Goal: Information Seeking & Learning: Learn about a topic

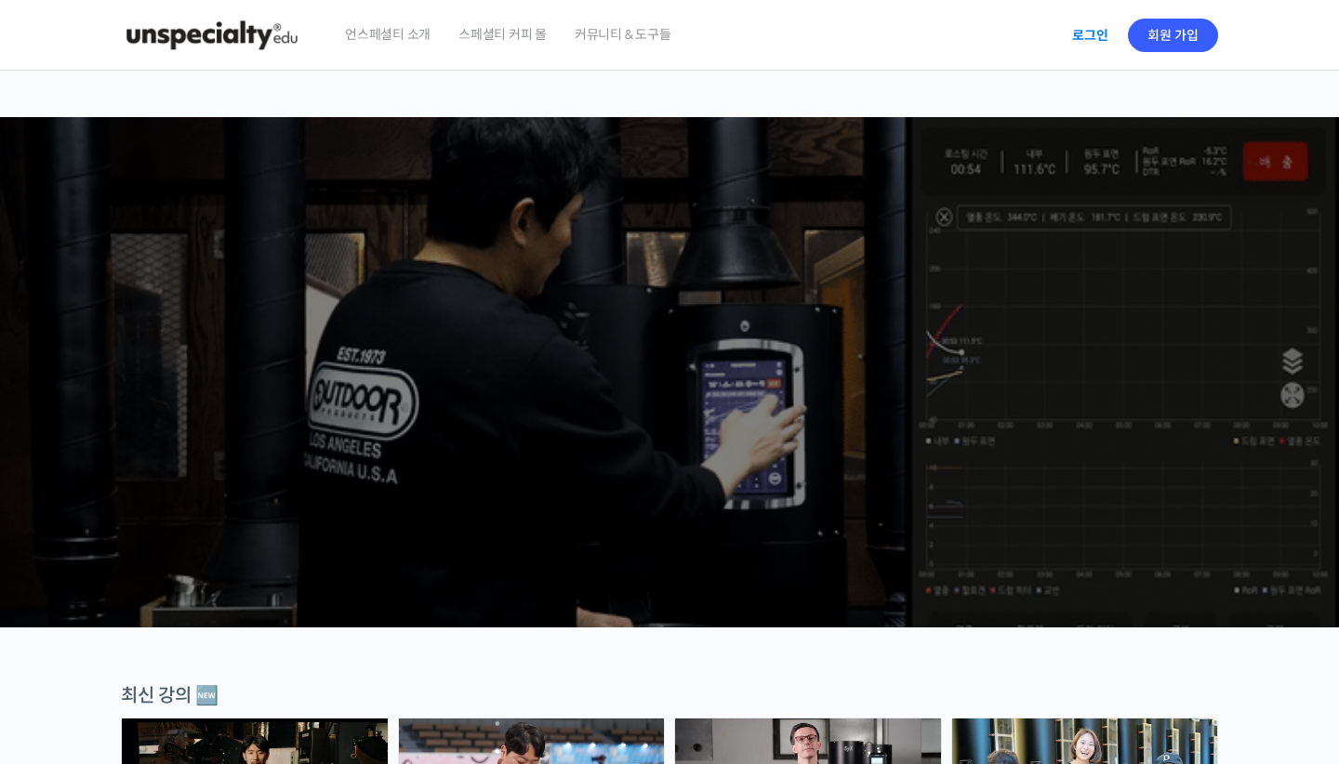
click at [1080, 38] on link "로그인" at bounding box center [1090, 35] width 59 height 43
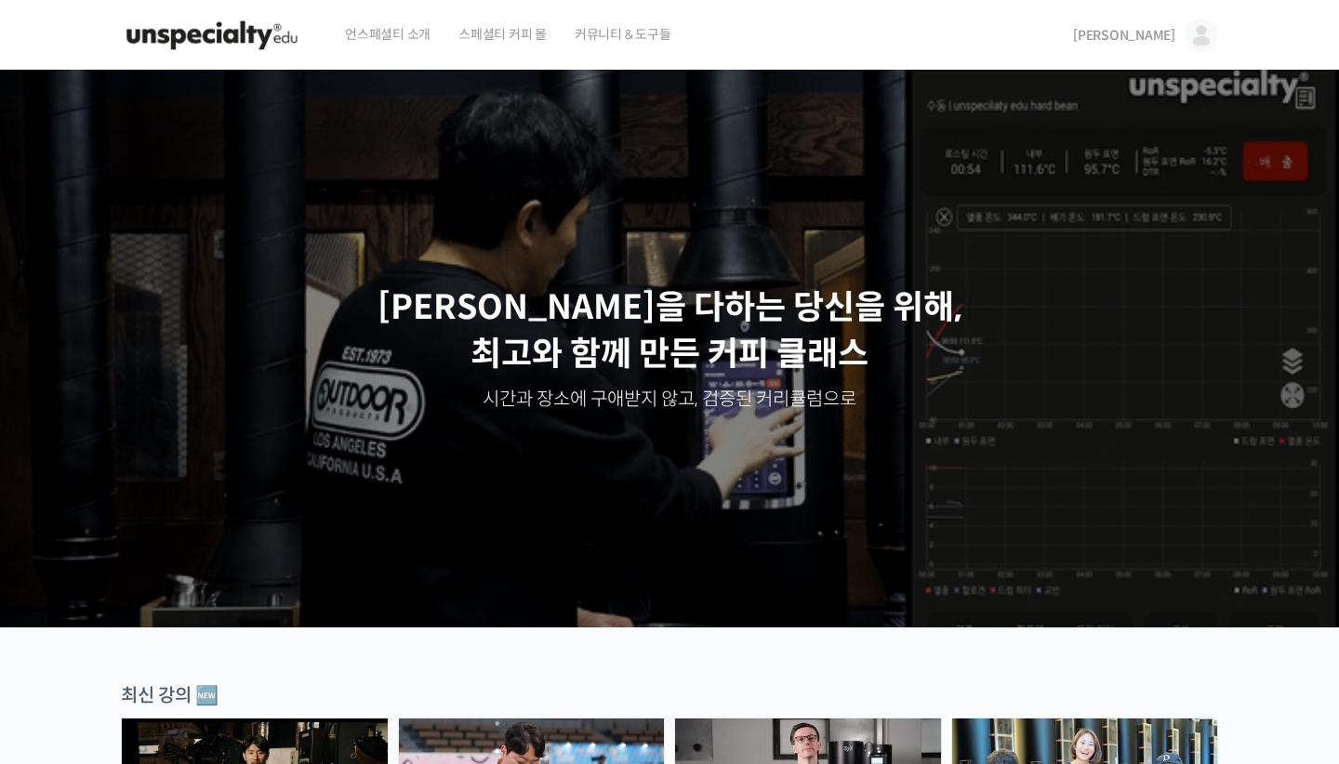
click at [1157, 38] on span "[PERSON_NAME]" at bounding box center [1124, 35] width 102 height 17
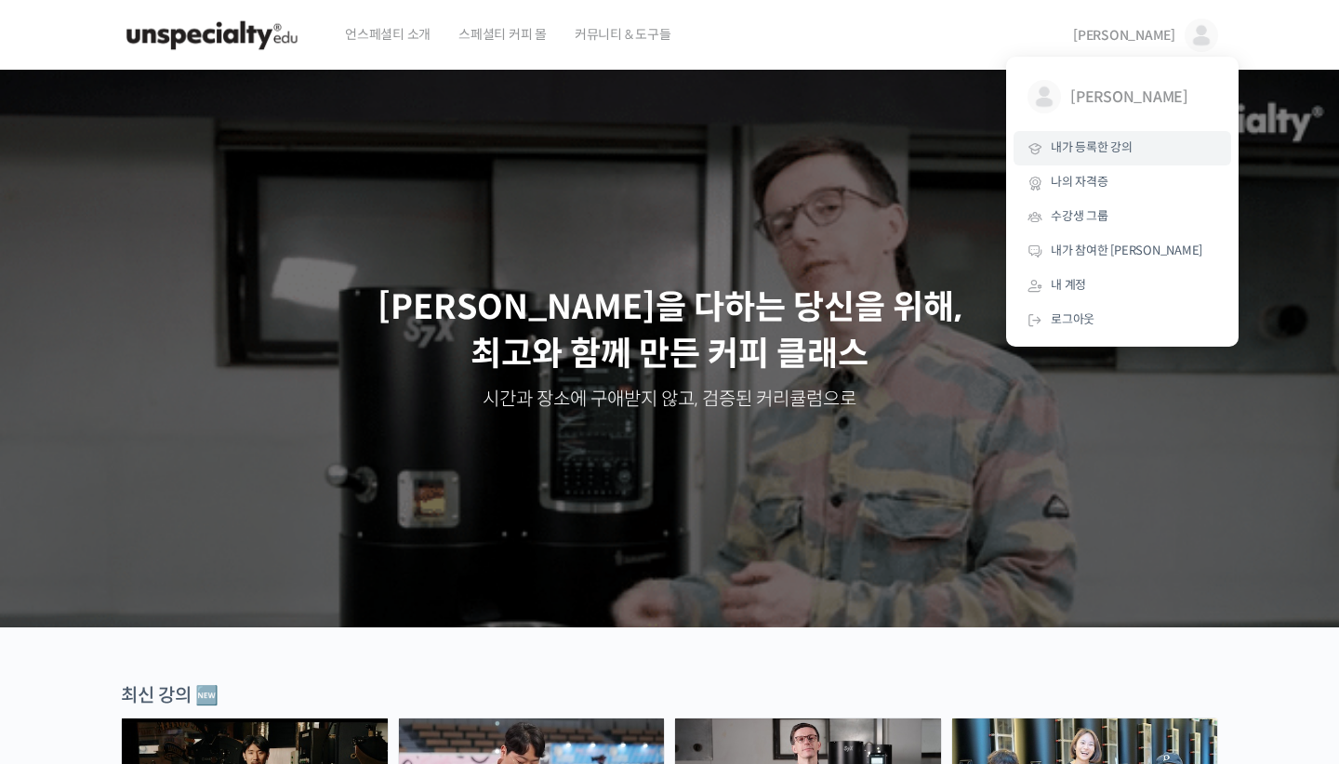
click at [1126, 149] on span "내가 등록한 강의" at bounding box center [1092, 147] width 82 height 16
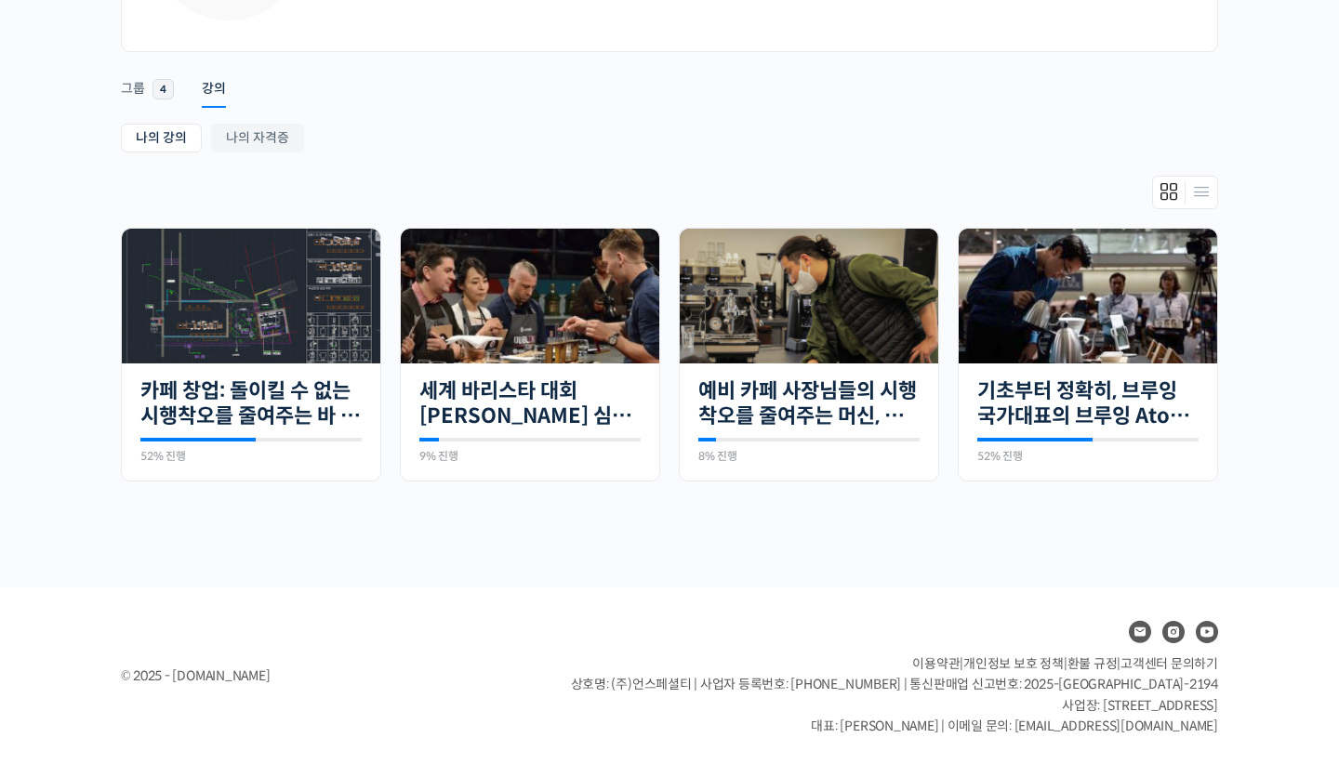
scroll to position [247, 0]
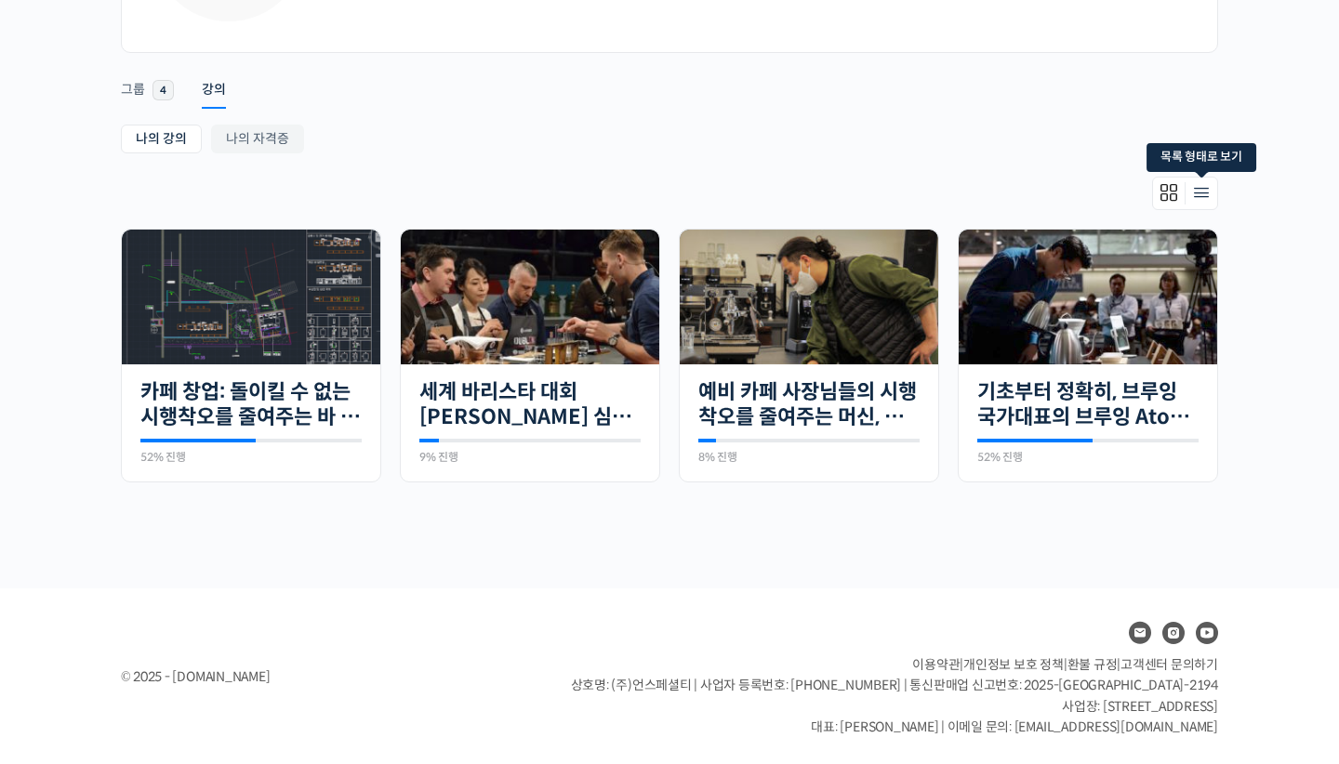
click at [1199, 192] on icon "Members directory secondary navigation" at bounding box center [1201, 193] width 22 height 22
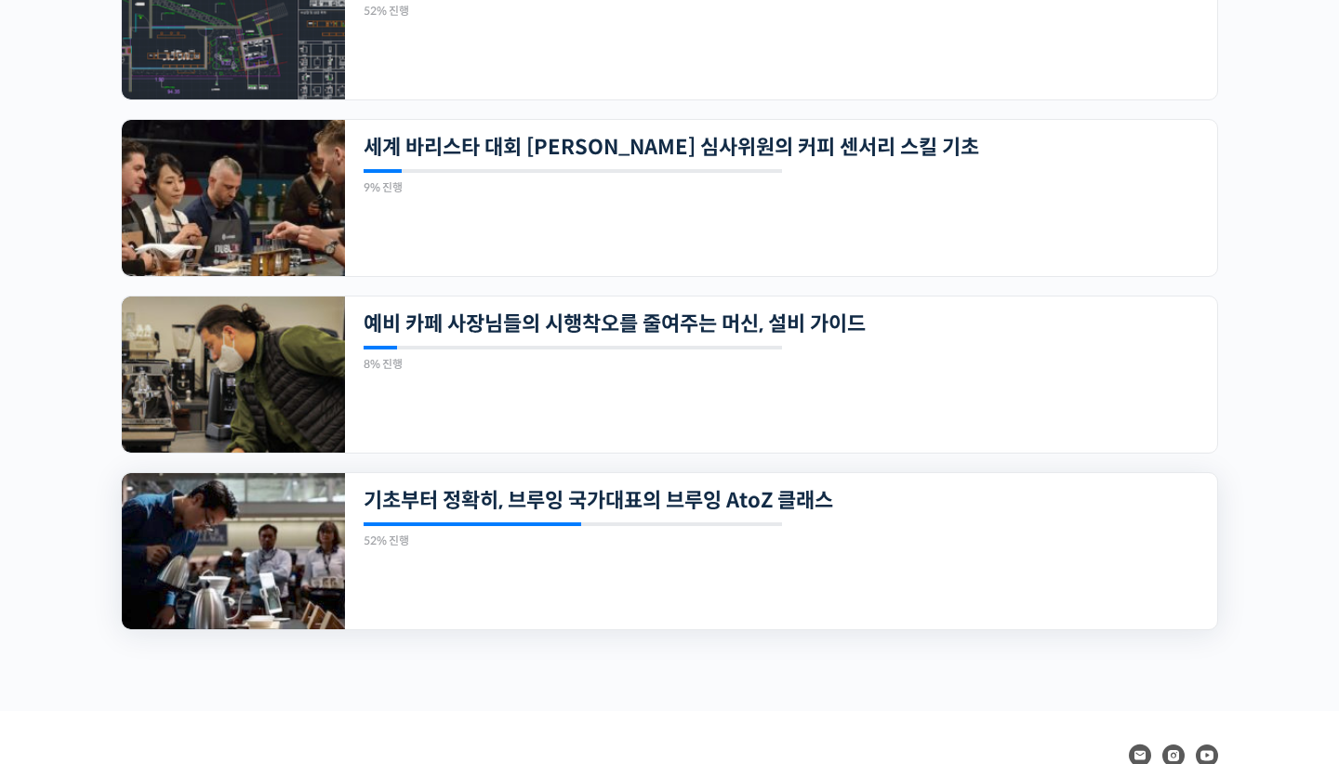
scroll to position [536, 0]
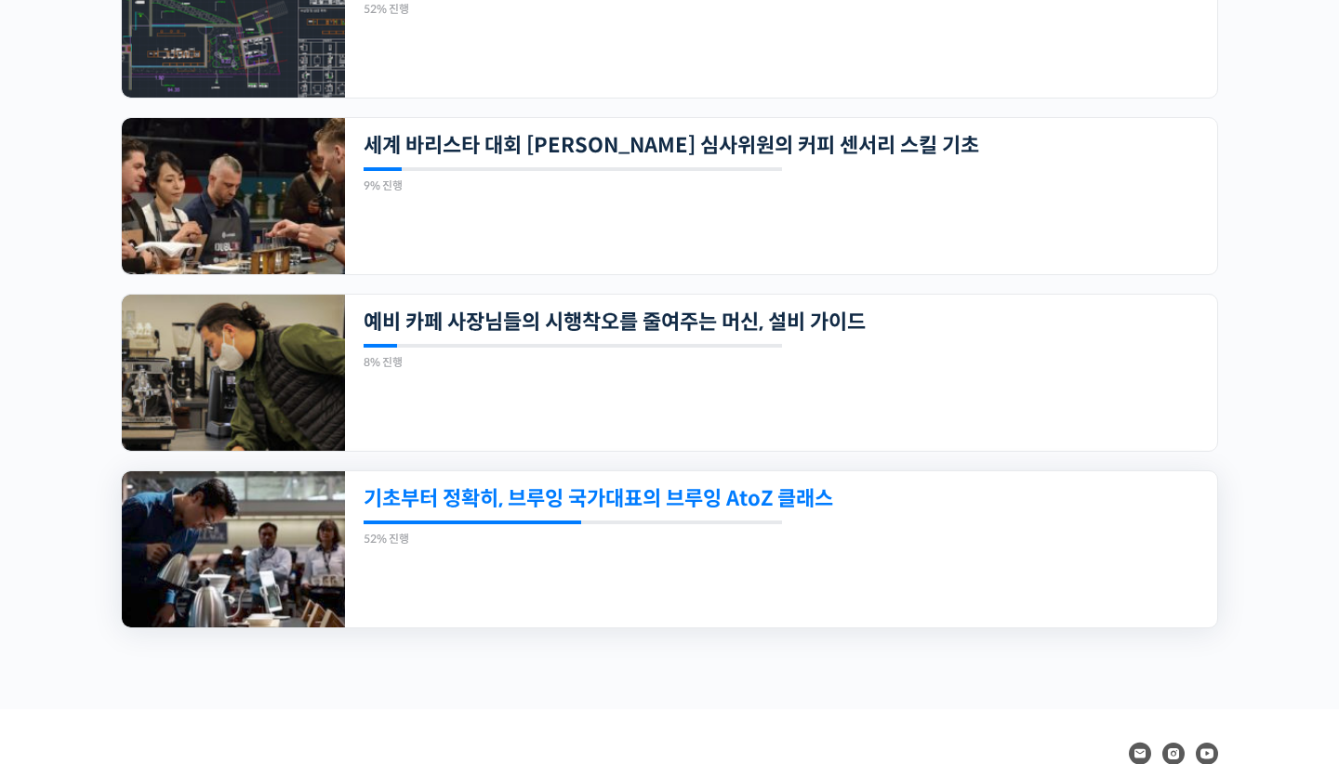
click at [737, 500] on link "기초부터 정확히, 브루잉 국가대표의 브루잉 AtoZ 클래스" at bounding box center [698, 498] width 668 height 25
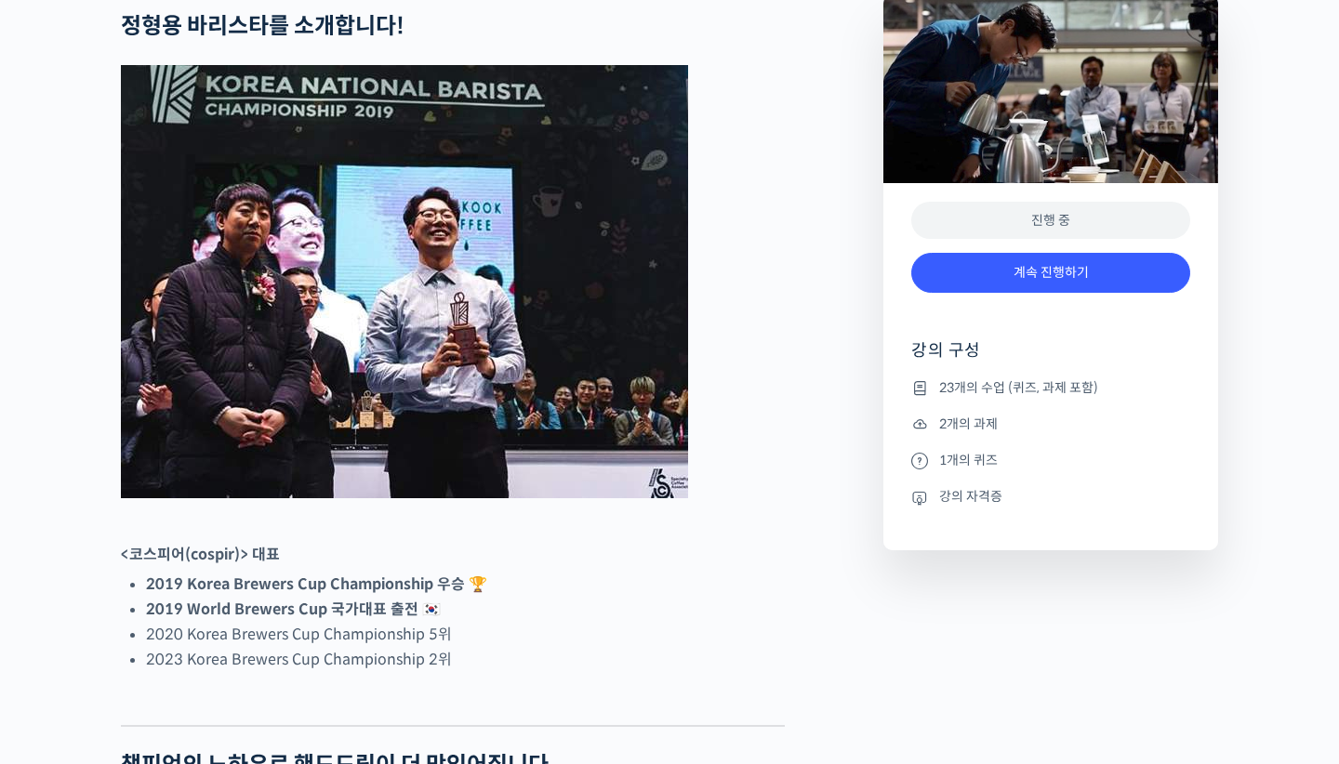
scroll to position [831, 0]
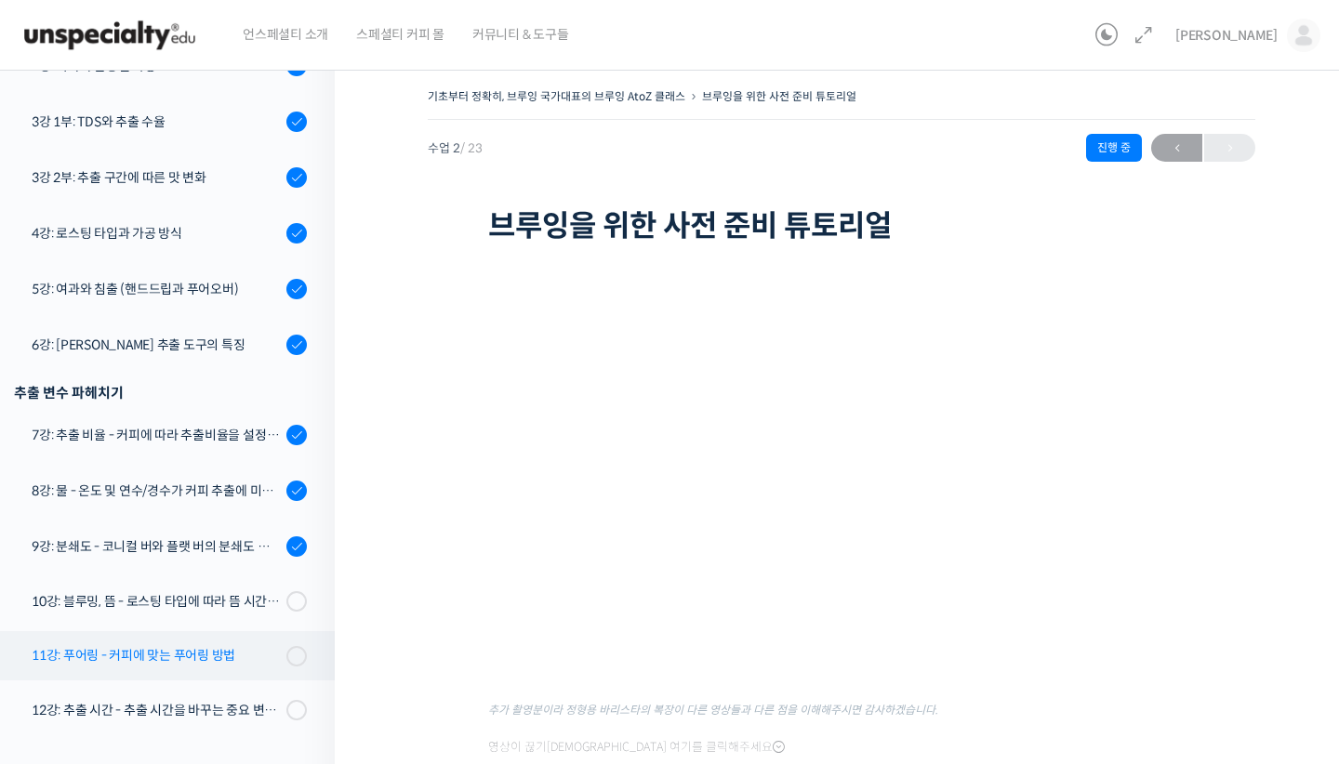
scroll to position [498, 0]
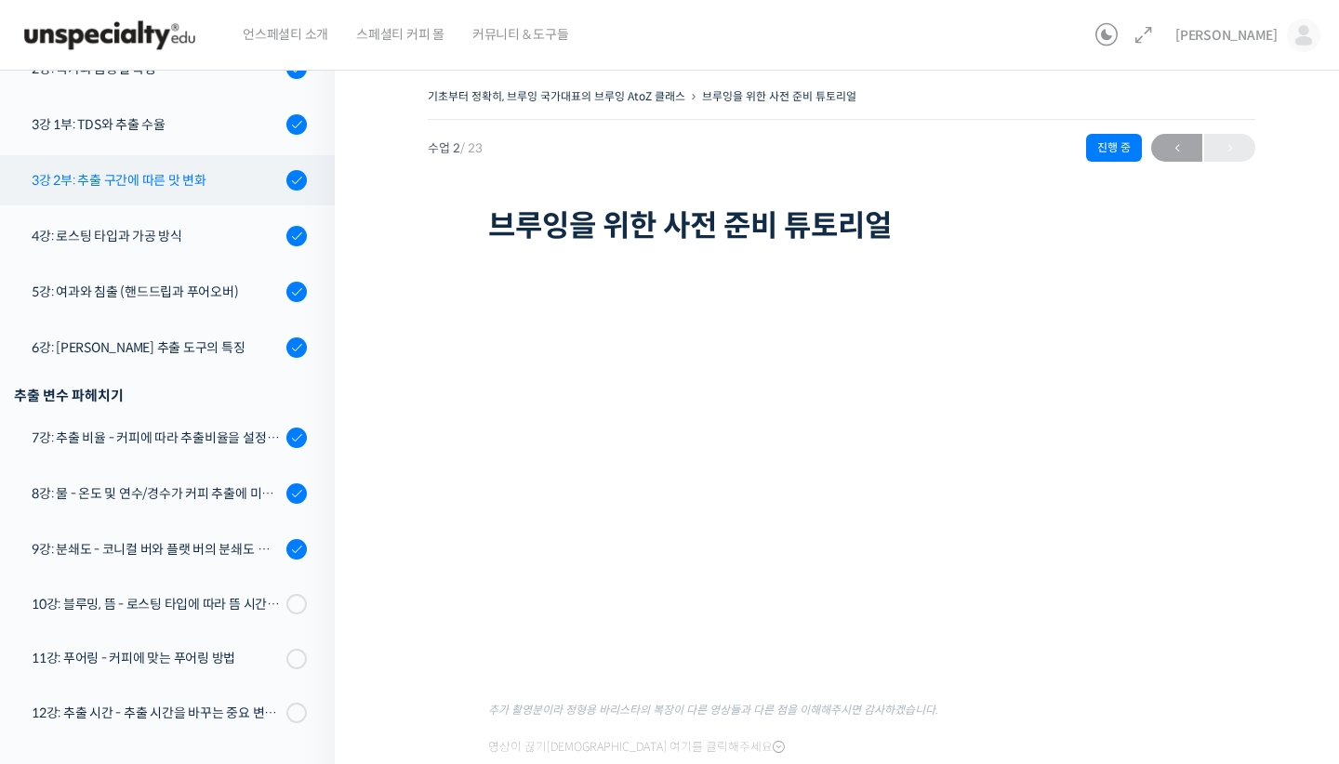
click at [189, 189] on div "3강 2부: 추출 구간에 따른 맛 변화" at bounding box center [156, 180] width 249 height 20
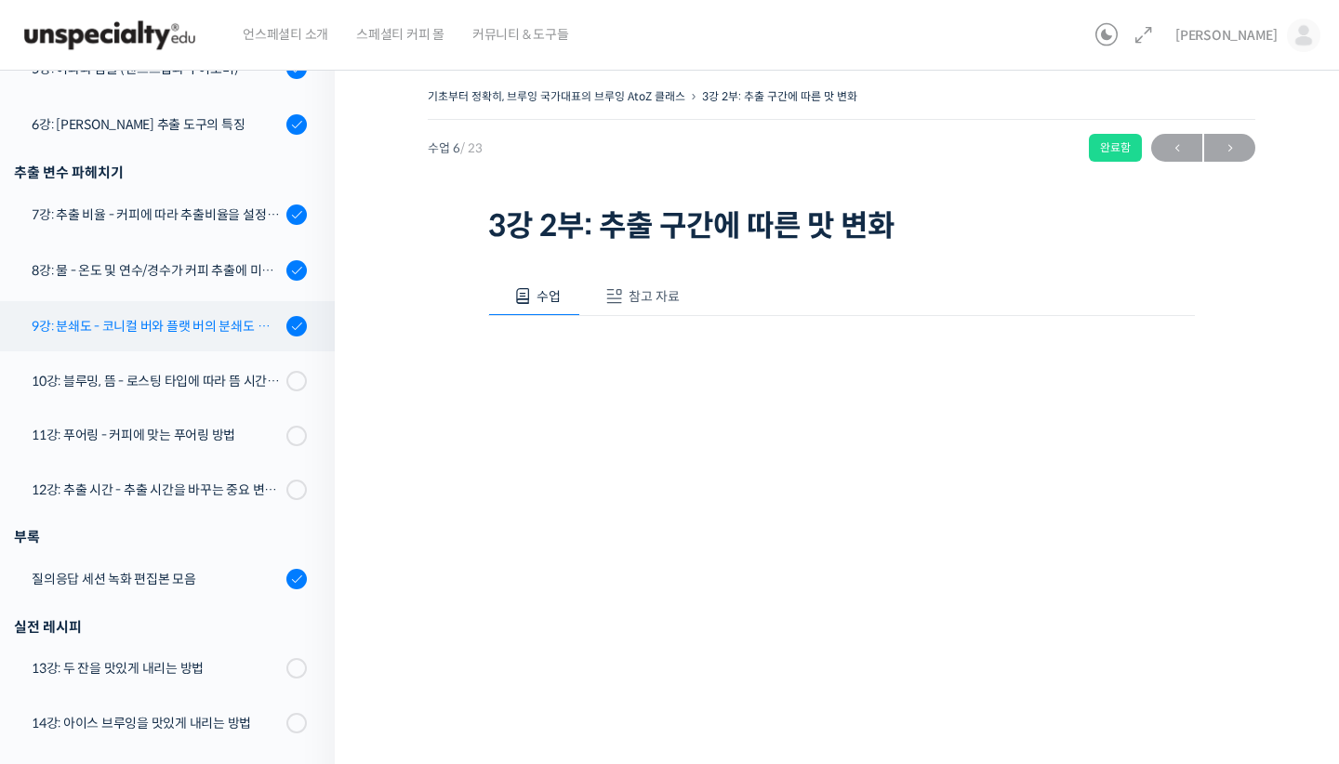
scroll to position [727, 0]
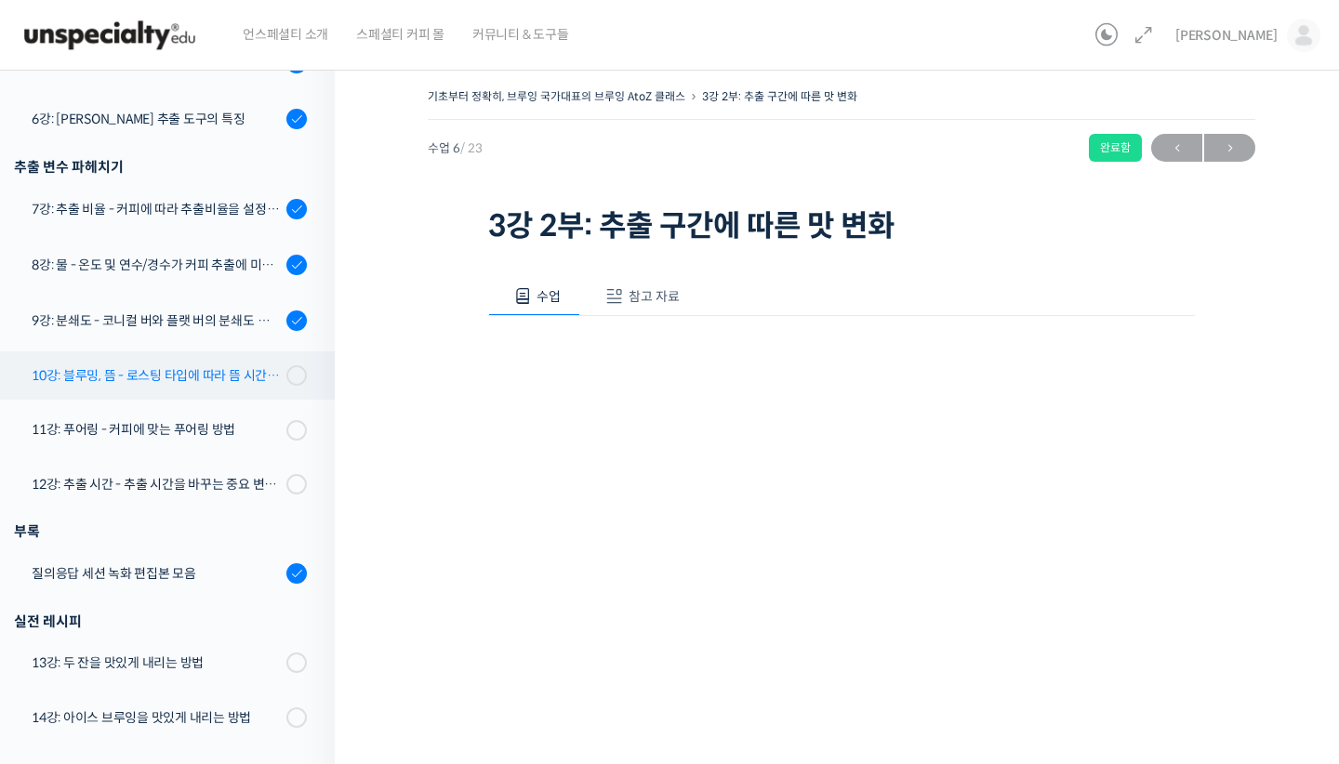
click at [186, 374] on div "10강: 블루밍, 뜸 - 로스팅 타입에 따라 뜸 시간을 다르게 해야 하는 이유" at bounding box center [156, 375] width 249 height 20
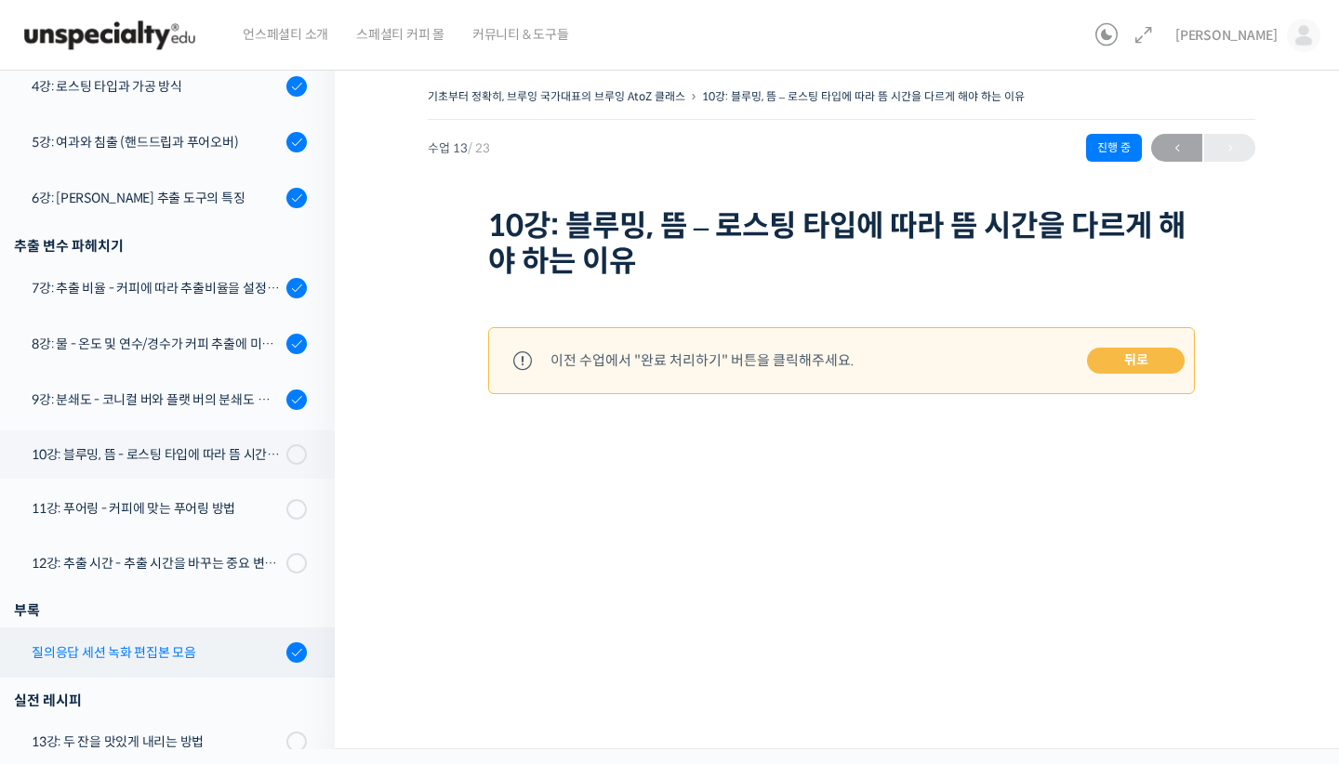
scroll to position [645, 0]
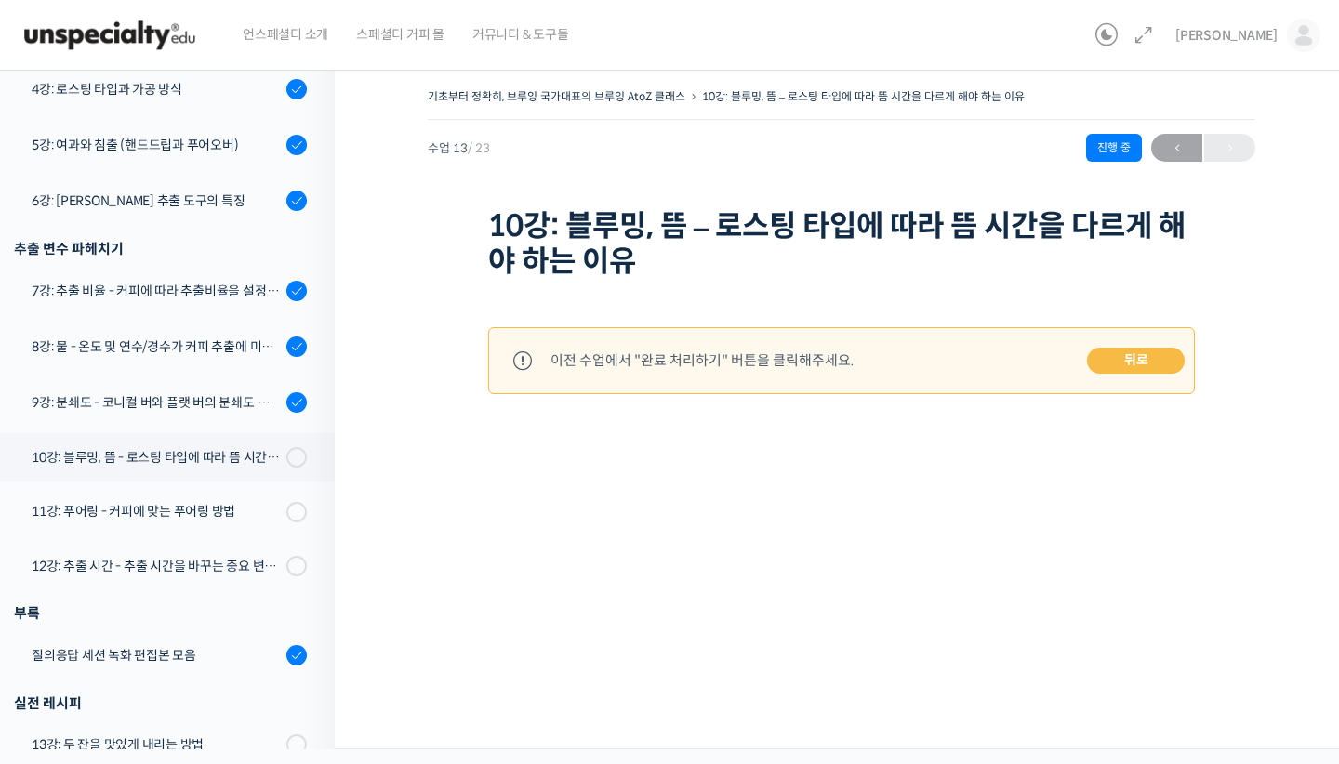
click at [1123, 358] on link "뒤로" at bounding box center [1136, 361] width 98 height 26
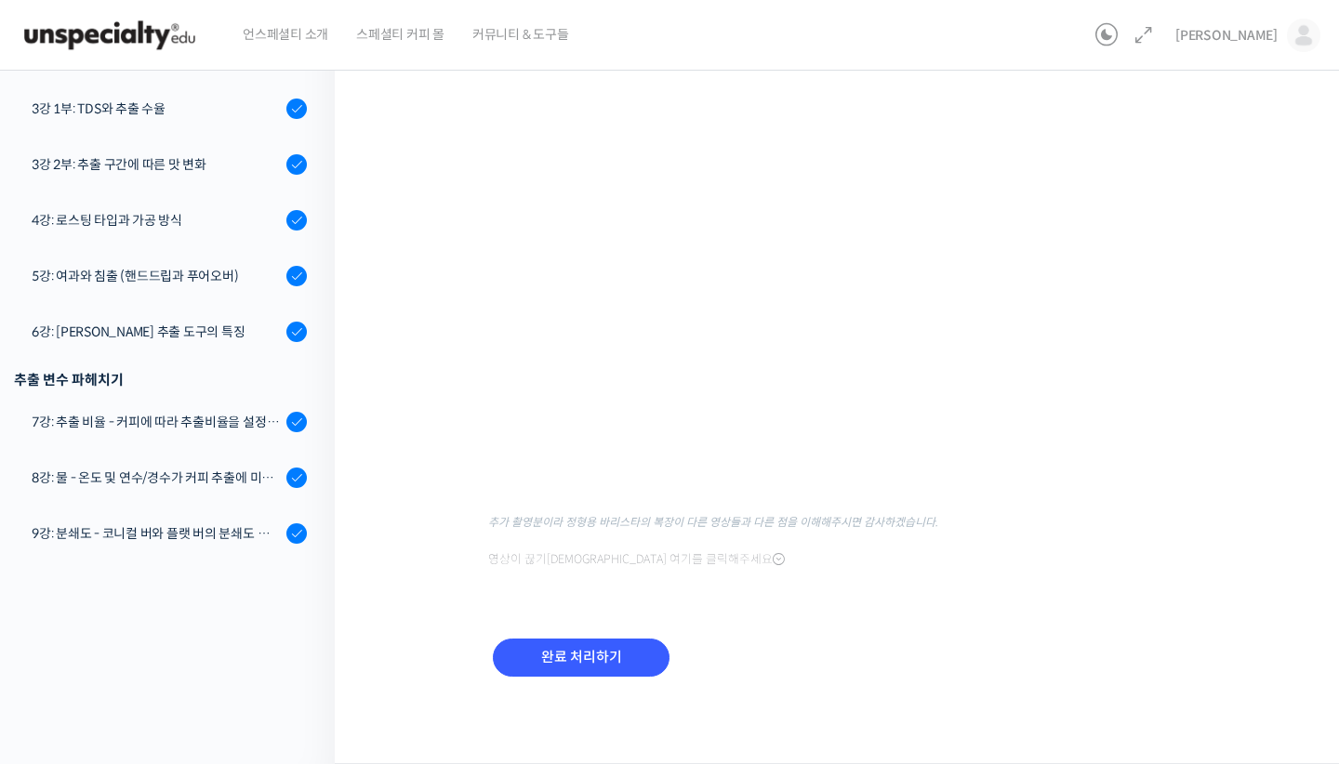
scroll to position [187, 0]
click at [550, 652] on input "완료 처리하기" at bounding box center [581, 659] width 177 height 38
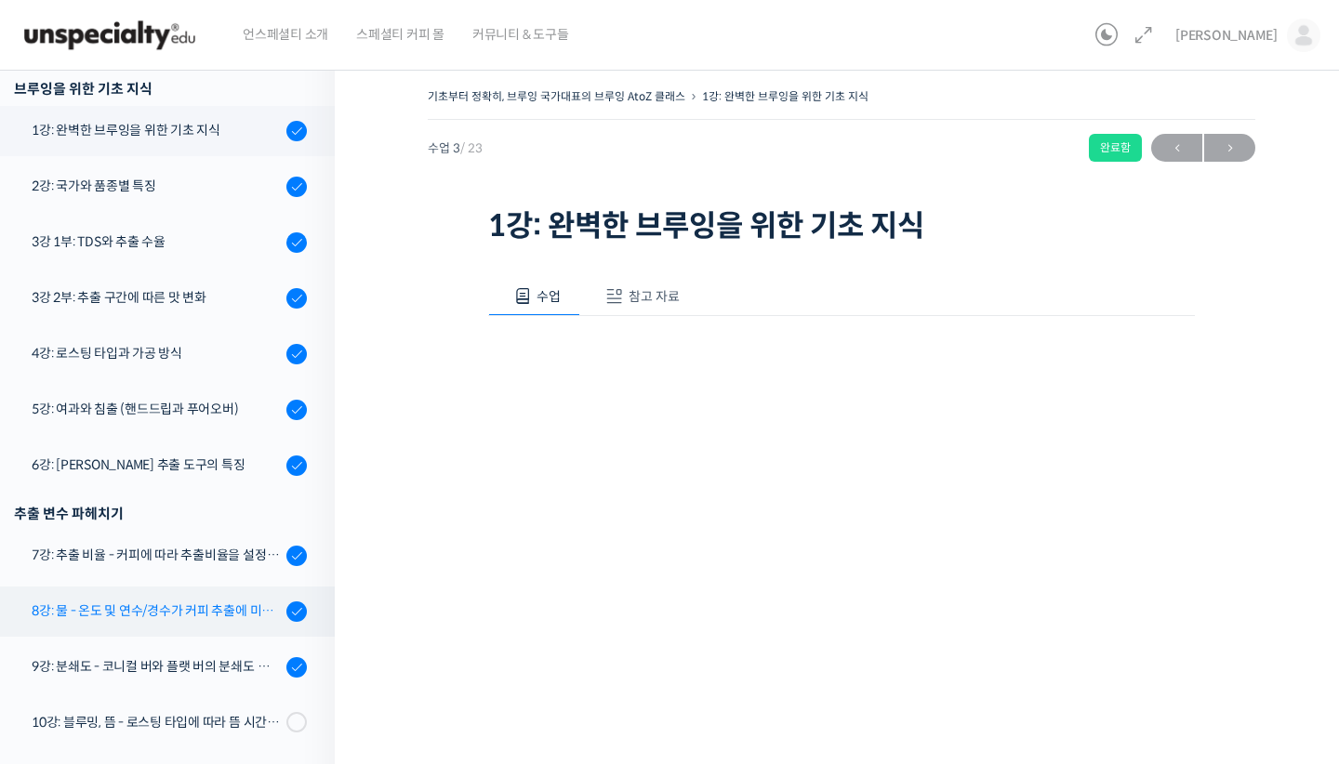
scroll to position [486, 0]
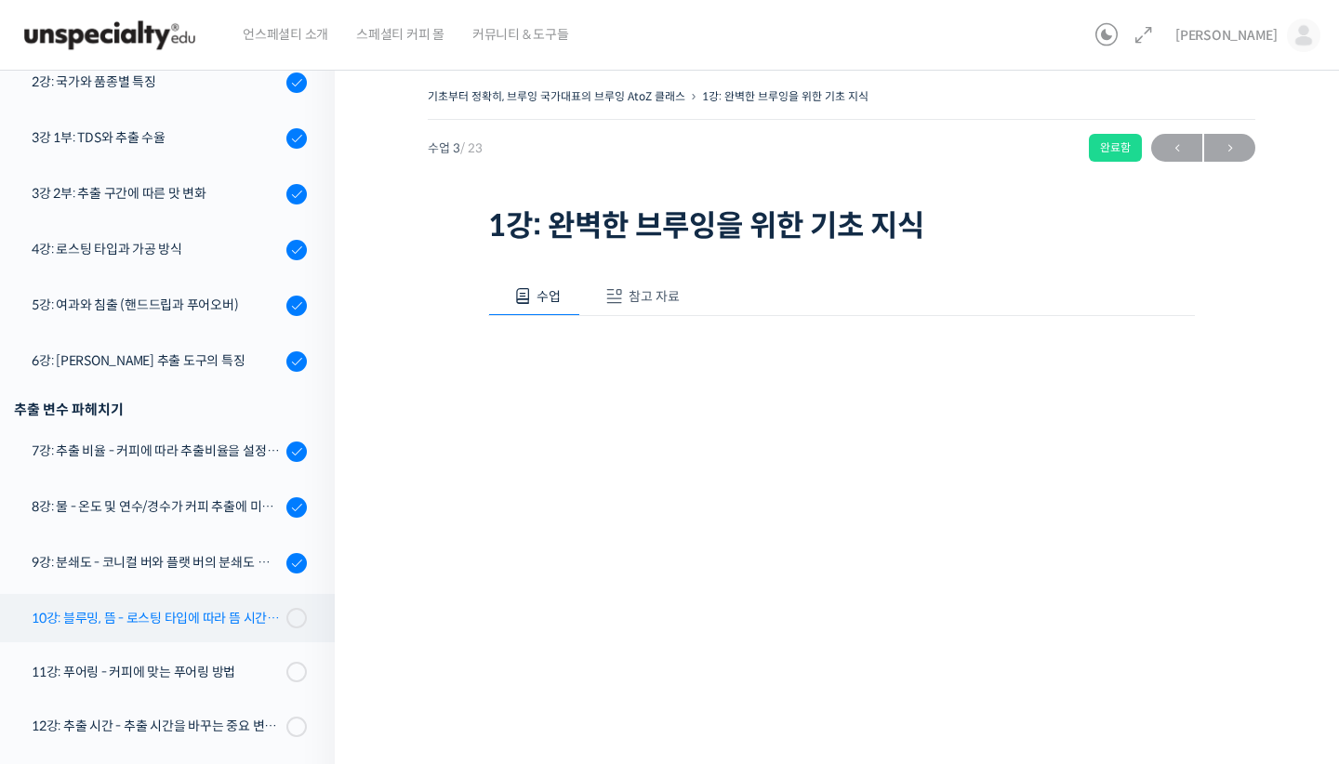
click at [245, 609] on div "10강: 블루밍, 뜸 - 로스팅 타입에 따라 뜸 시간을 다르게 해야 하는 이유" at bounding box center [156, 618] width 249 height 20
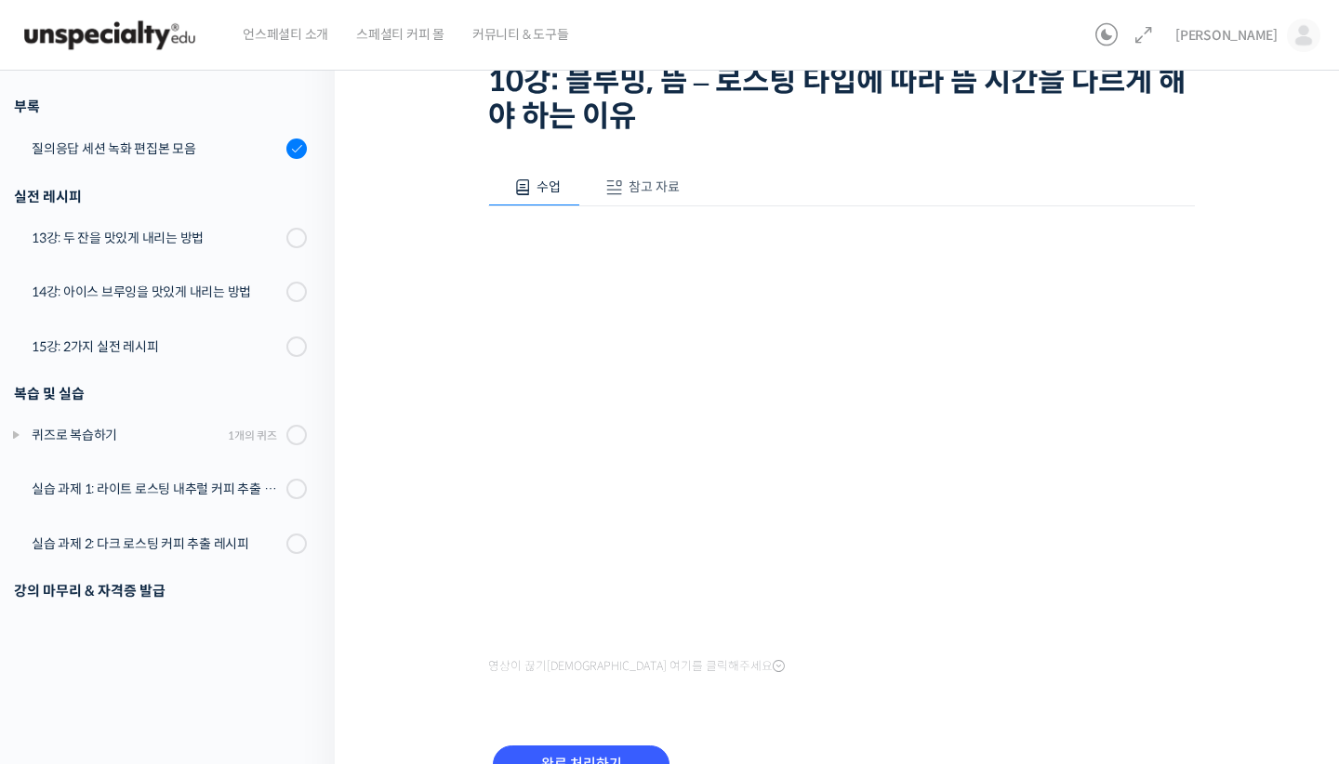
scroll to position [146, 0]
click at [654, 188] on span "참고 자료" at bounding box center [654, 186] width 51 height 17
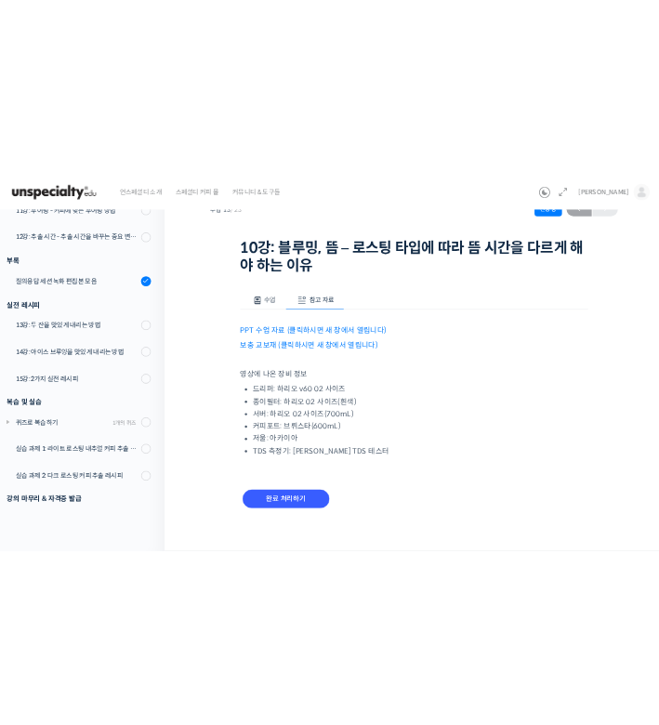
scroll to position [77, 0]
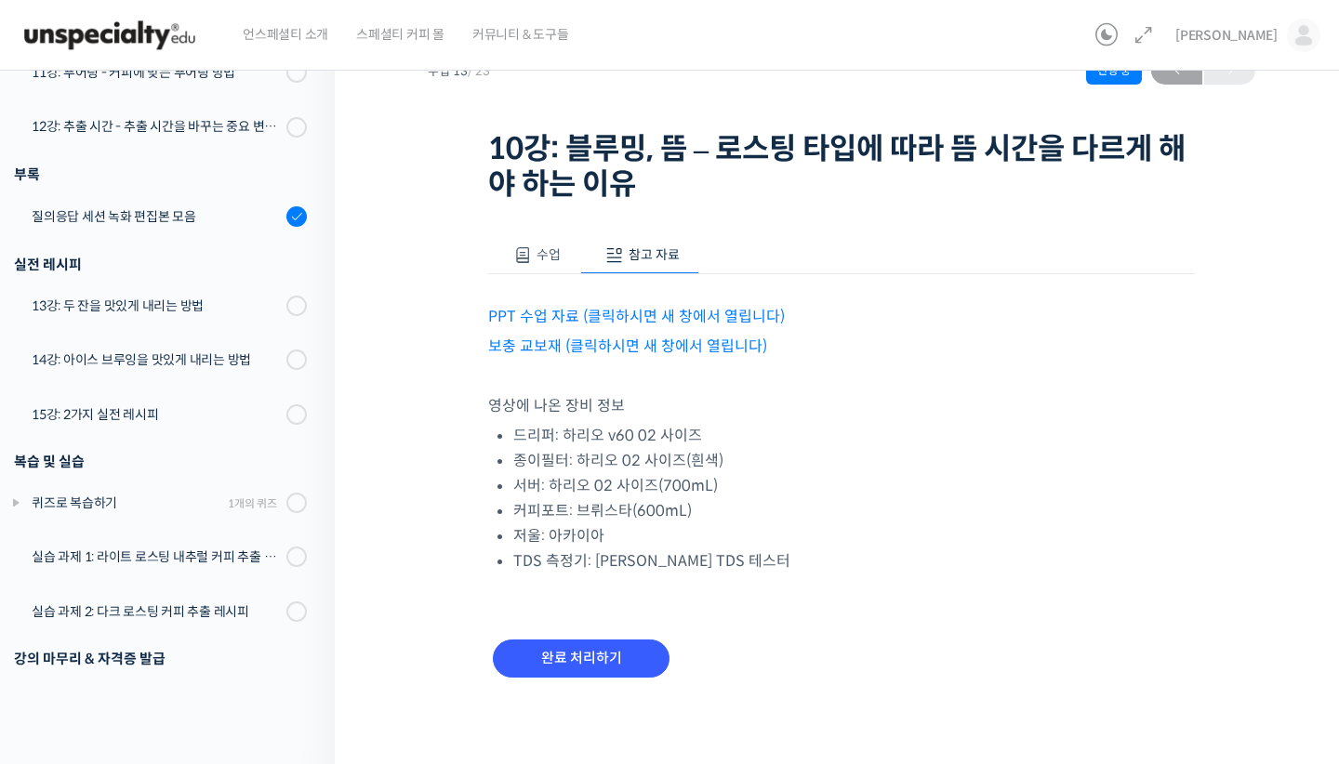
click at [696, 346] on link "보충 교보재 (클릭하시면 새 창에서 열립니다)" at bounding box center [627, 347] width 279 height 20
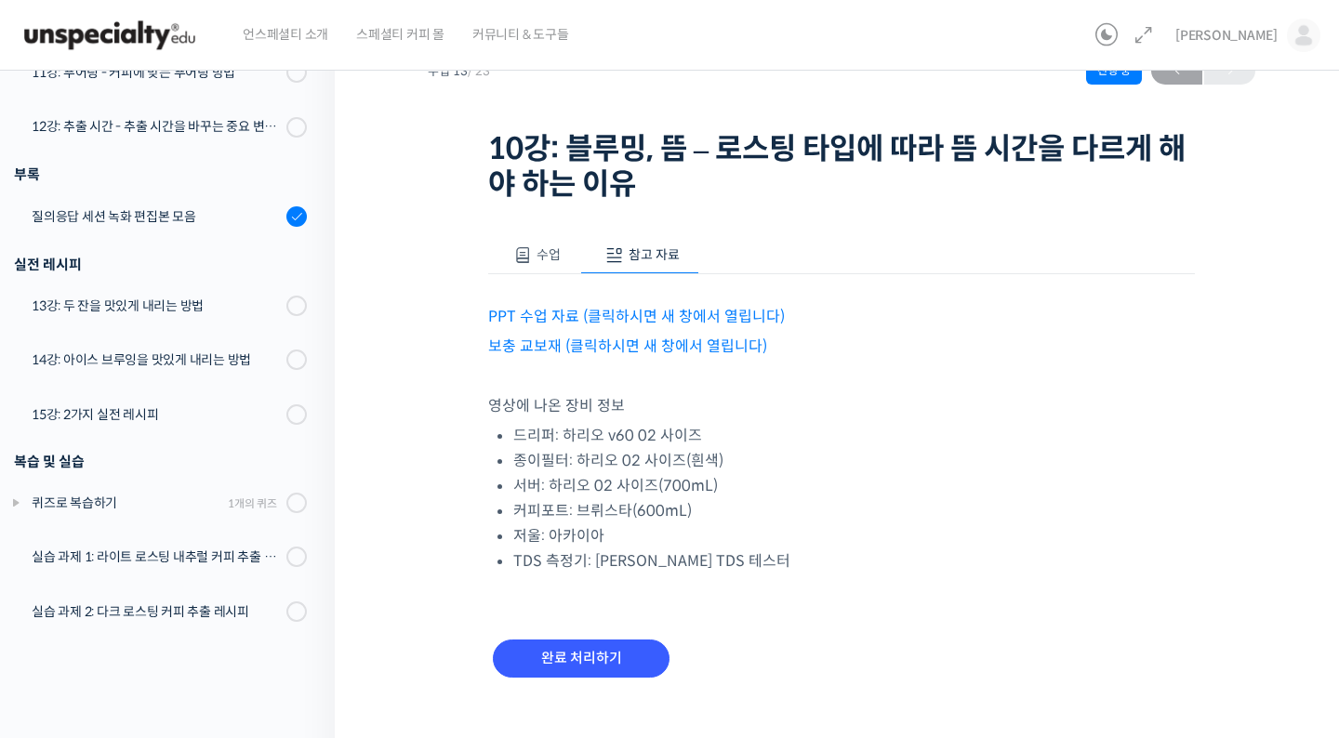
click at [649, 317] on link "PPT 수업 자료 (클릭하시면 새 창에서 열립니다)" at bounding box center [636, 317] width 297 height 20
click at [546, 251] on span "수업" at bounding box center [549, 254] width 24 height 17
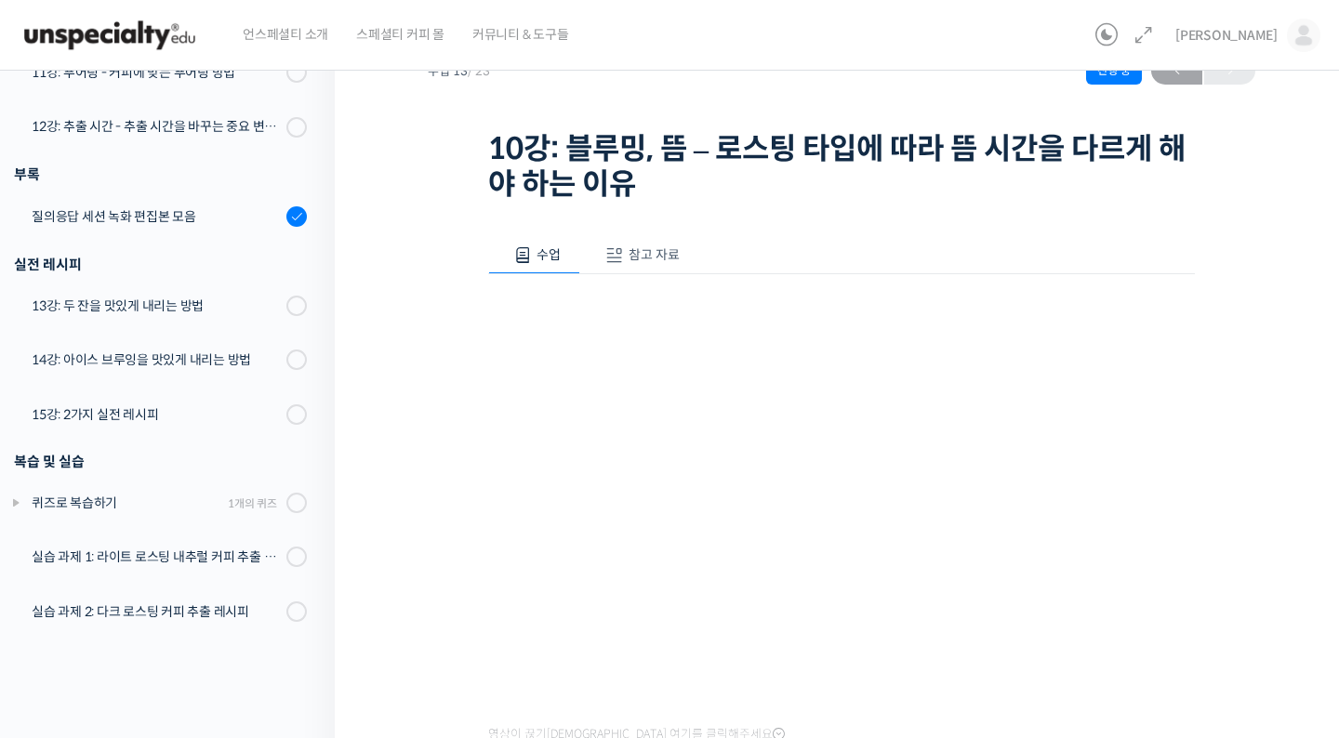
click at [638, 260] on span "참고 자료" at bounding box center [654, 254] width 51 height 17
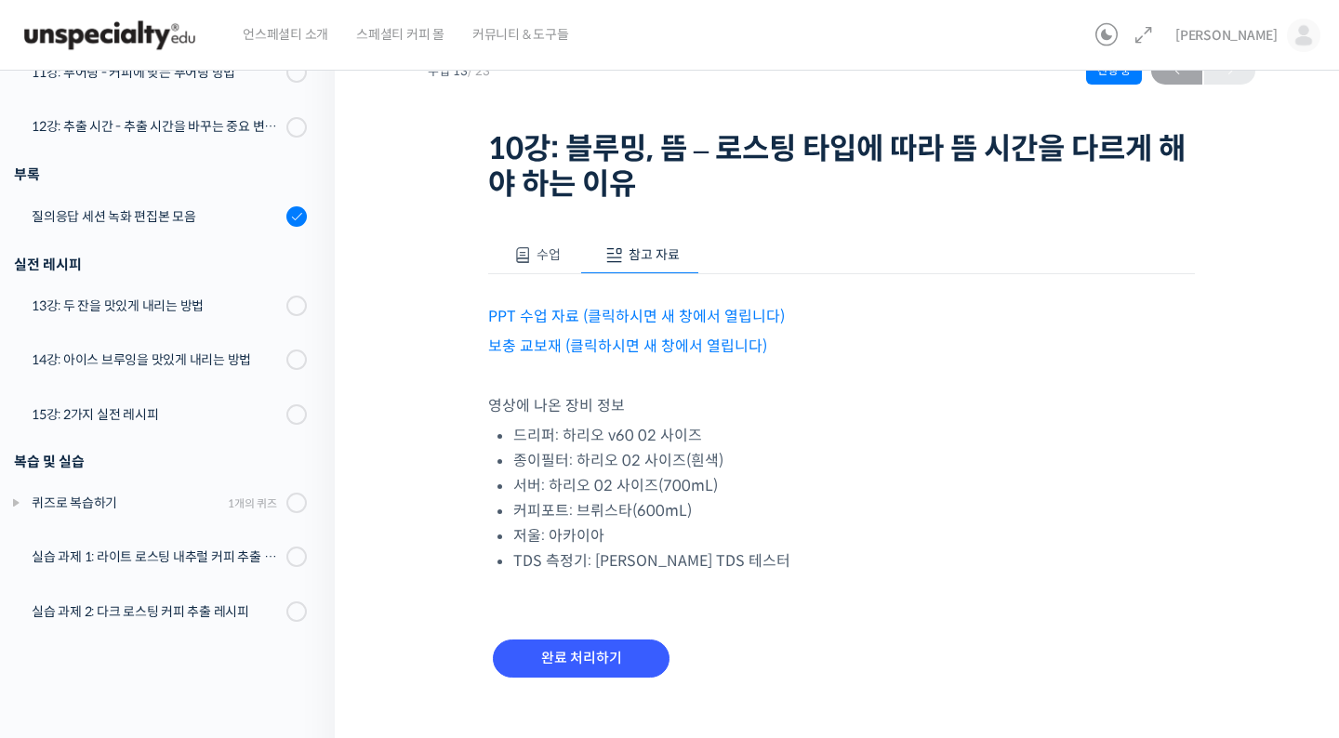
click at [675, 314] on link "PPT 수업 자료 (클릭하시면 새 창에서 열립니다)" at bounding box center [636, 317] width 297 height 20
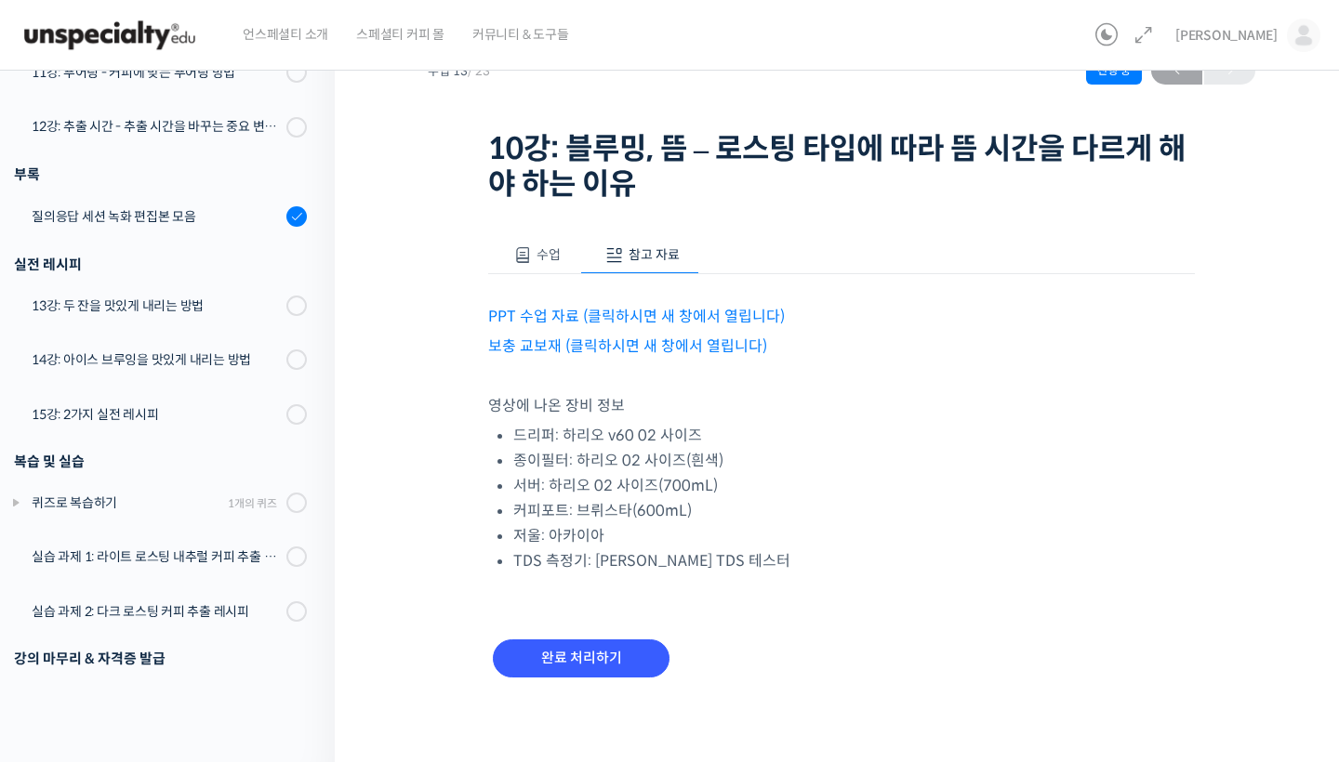
click at [535, 259] on button "수업" at bounding box center [534, 255] width 92 height 39
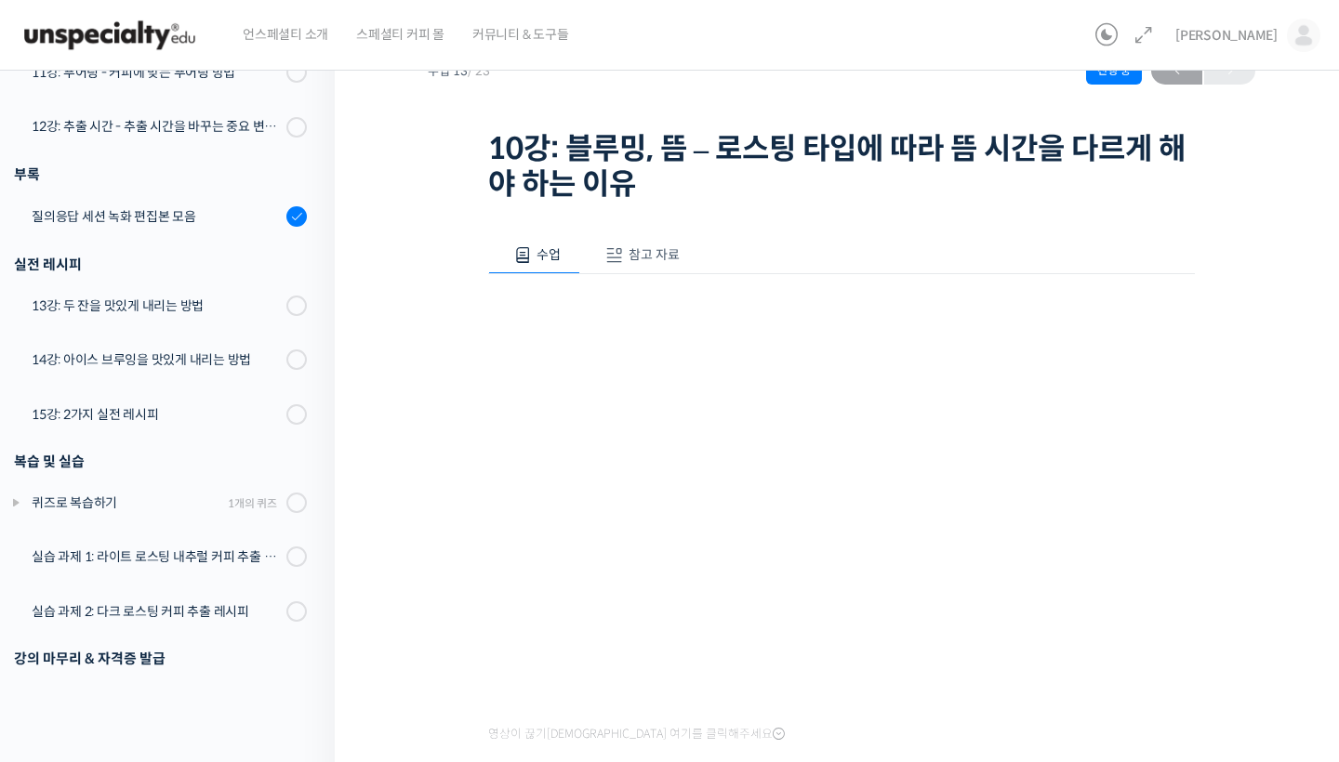
click at [1257, 632] on div "기초부터 정확히, 브루잉 국가대표의 브루잉 AtoZ 클래스 10강: 블루밍, 뜸 – 로스팅 타입에 따라 뜸 시간을 다르게 해야 하는 이유 진행…" at bounding box center [841, 459] width 1013 height 960
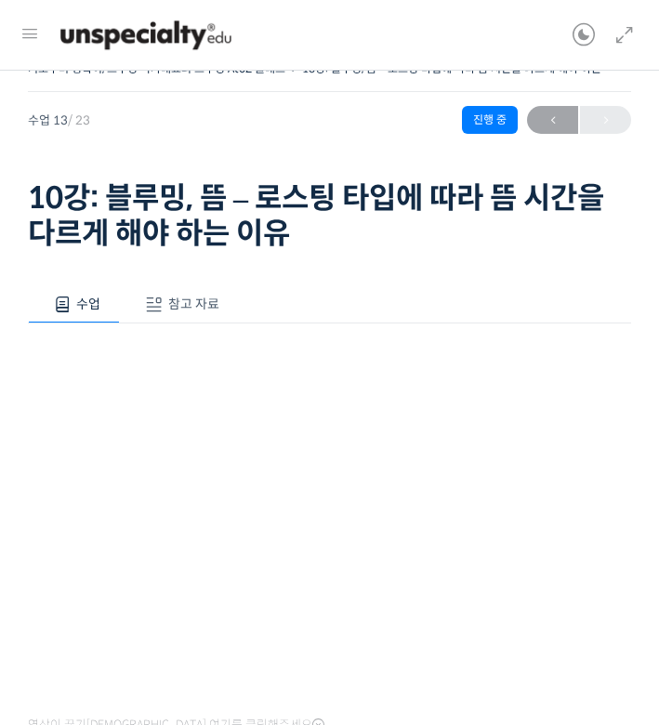
scroll to position [0, 0]
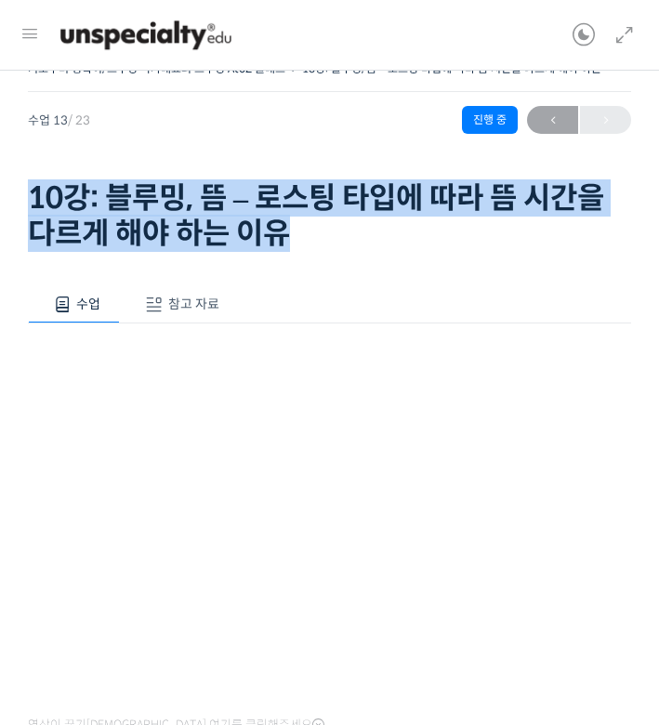
drag, startPoint x: 325, startPoint y: 237, endPoint x: 20, endPoint y: 191, distance: 308.5
click at [20, 191] on div "기초부터 정확히, 브루잉 국가대표의 브루잉 AtoZ 클래스 10강: 블루밍, 뜸 – 로스팅 타입에 따라 뜸 시간을 다르게 해야 하는 이유 진행…" at bounding box center [330, 506] width 678 height 956
copy h1 "10강: 블루밍, 뜸 – 로스팅 타입에 따라 뜸 시간을 다르게 해야 하는 이유"
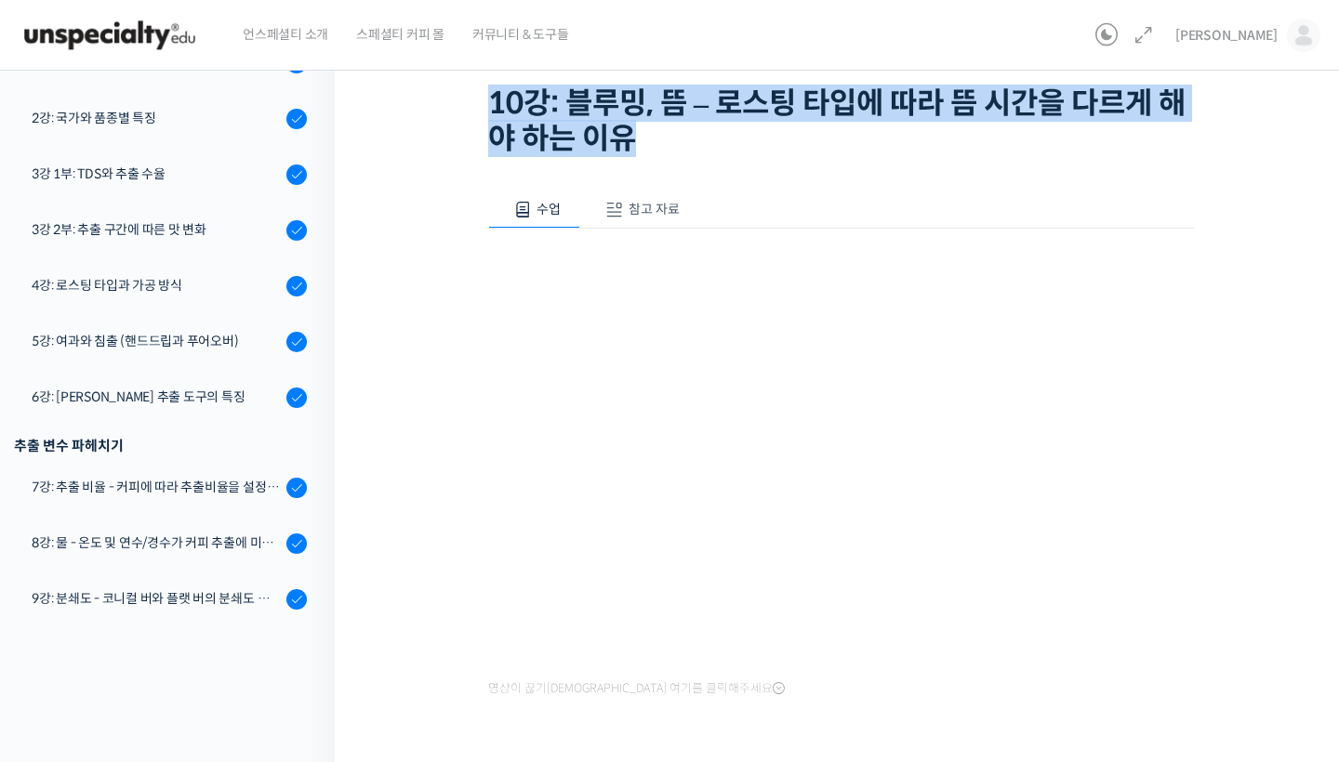
scroll to position [330, 0]
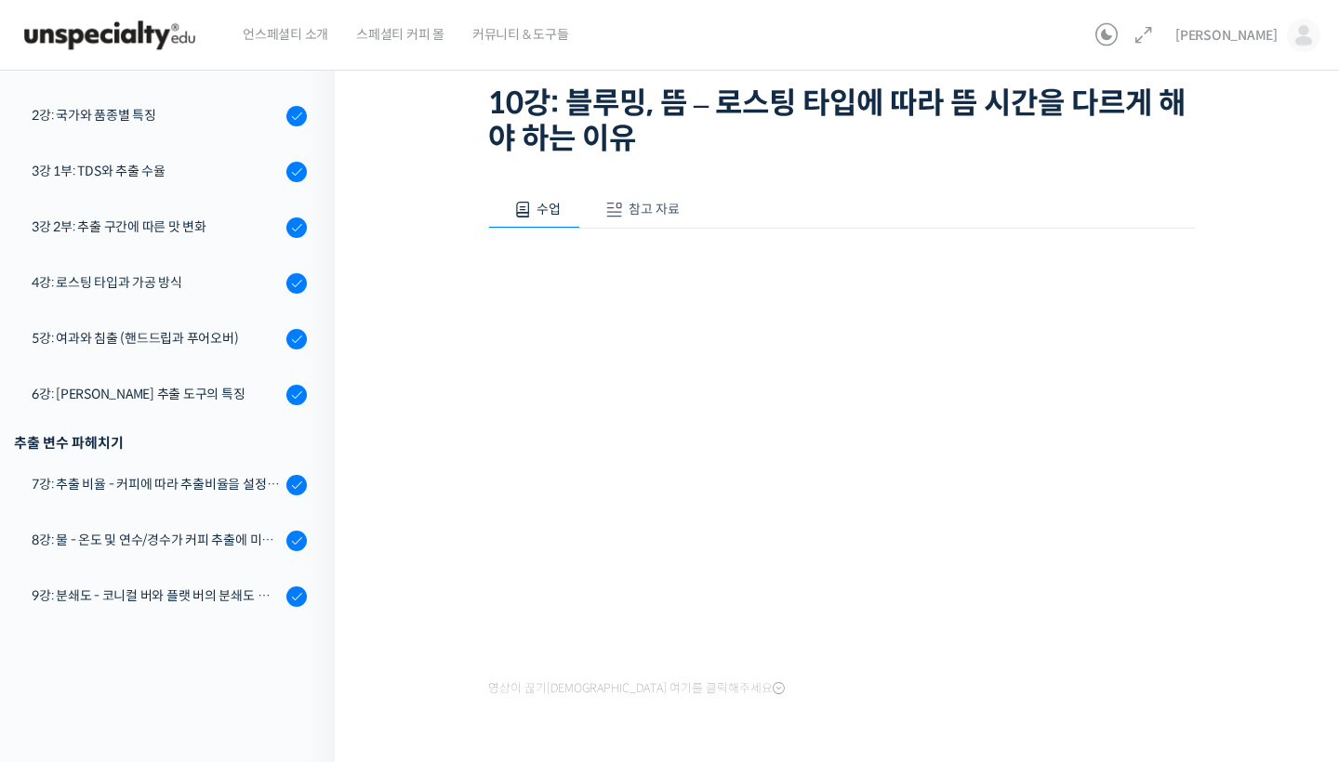
click at [426, 587] on div "기초부터 정확히, 브루잉 국가대표의 브루잉 AtoZ 클래스 10강: 블루밍, 뜸 – 로스팅 타입에 따라 뜸 시간을 다르게 해야 하는 이유 진행…" at bounding box center [841, 413] width 1013 height 960
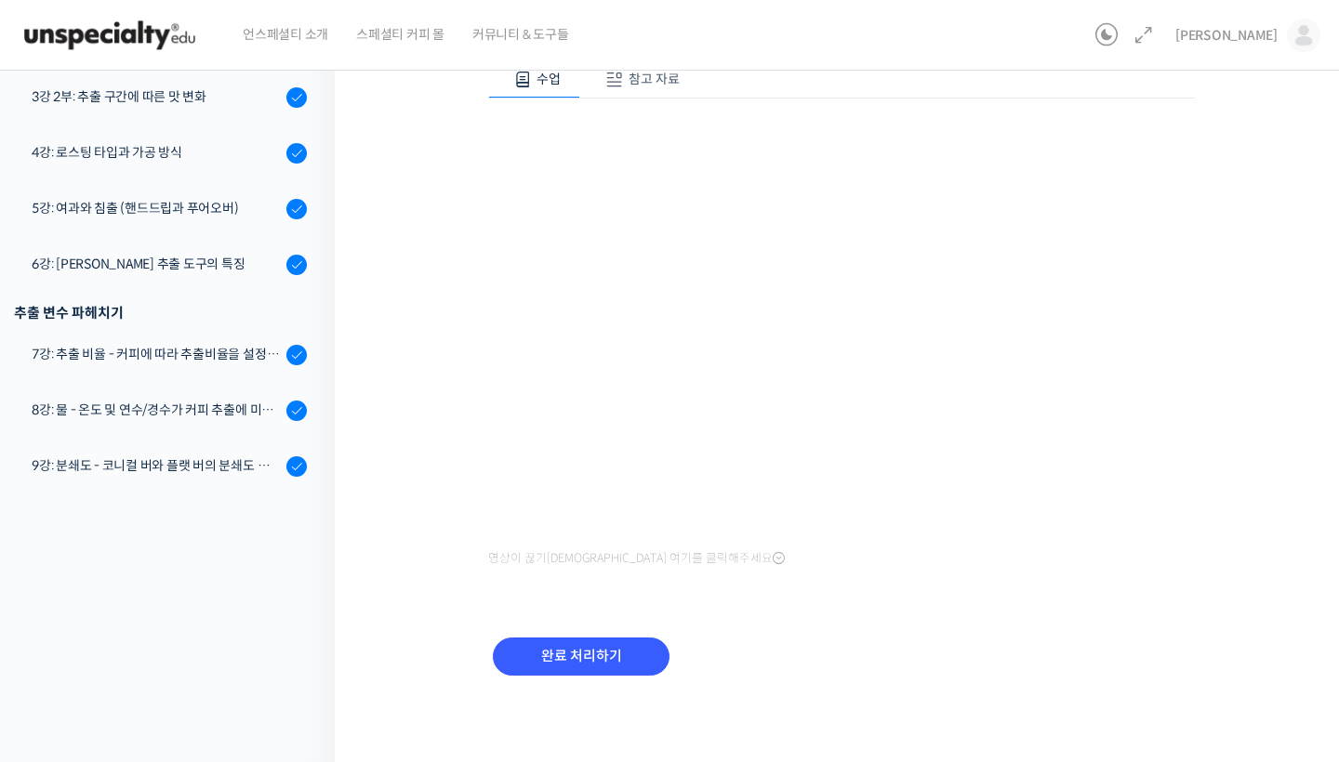
scroll to position [252, 0]
click at [620, 656] on input "완료 처리하기" at bounding box center [581, 658] width 177 height 38
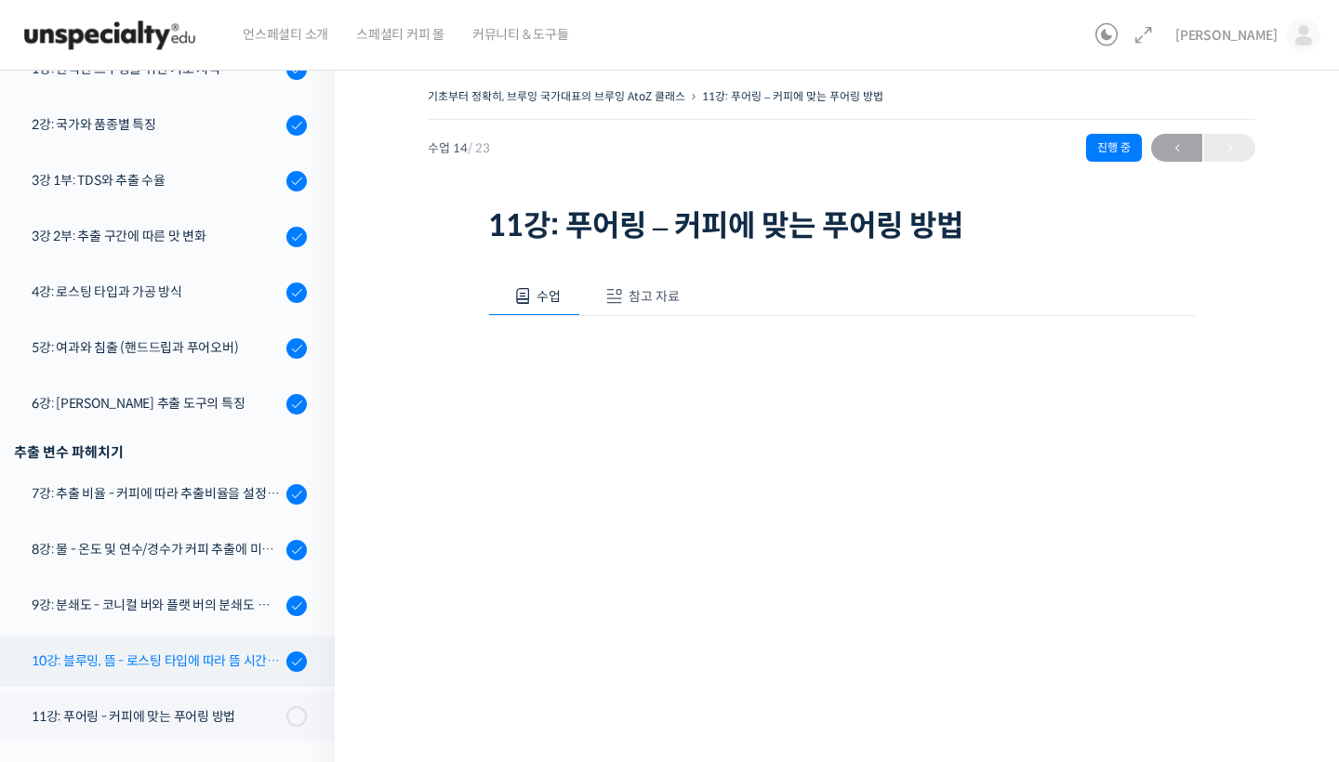
scroll to position [441, 0]
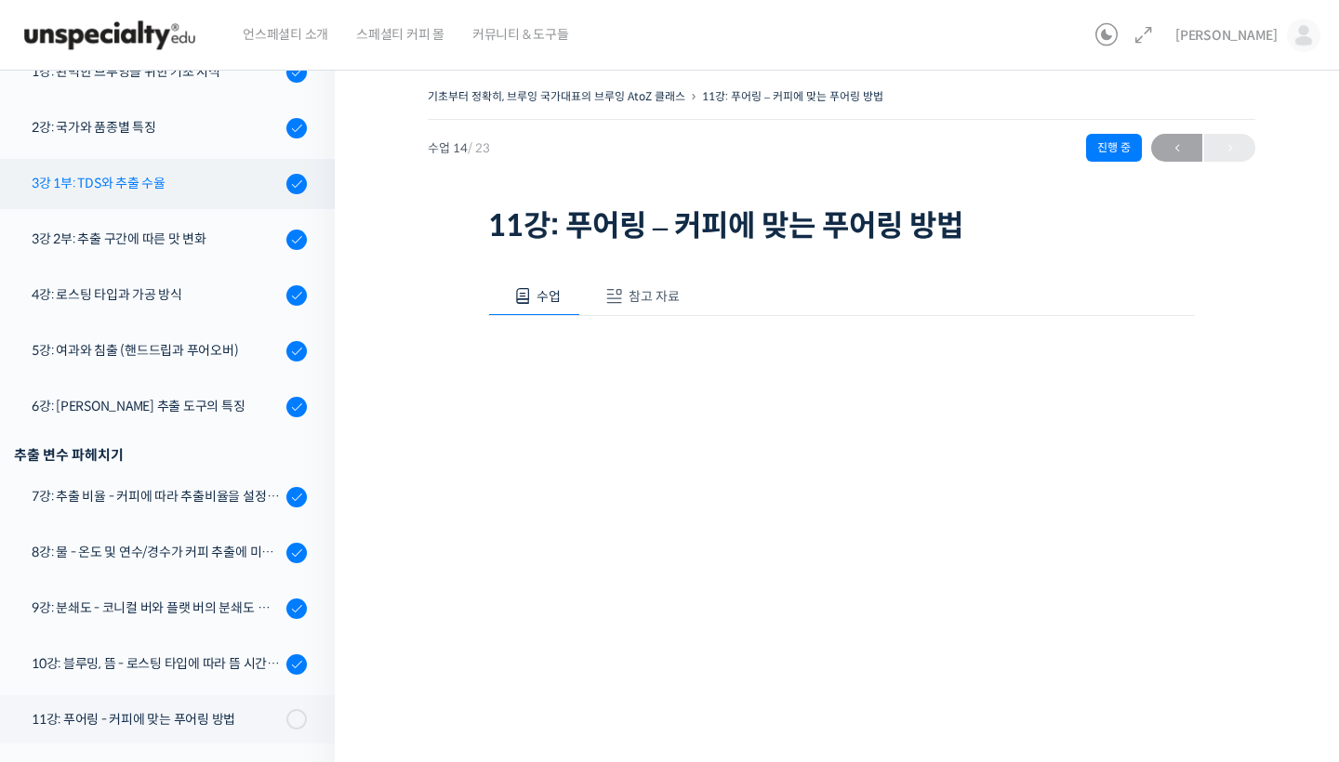
click at [177, 187] on div "3강 1부: TDS와 추출 수율" at bounding box center [156, 183] width 249 height 20
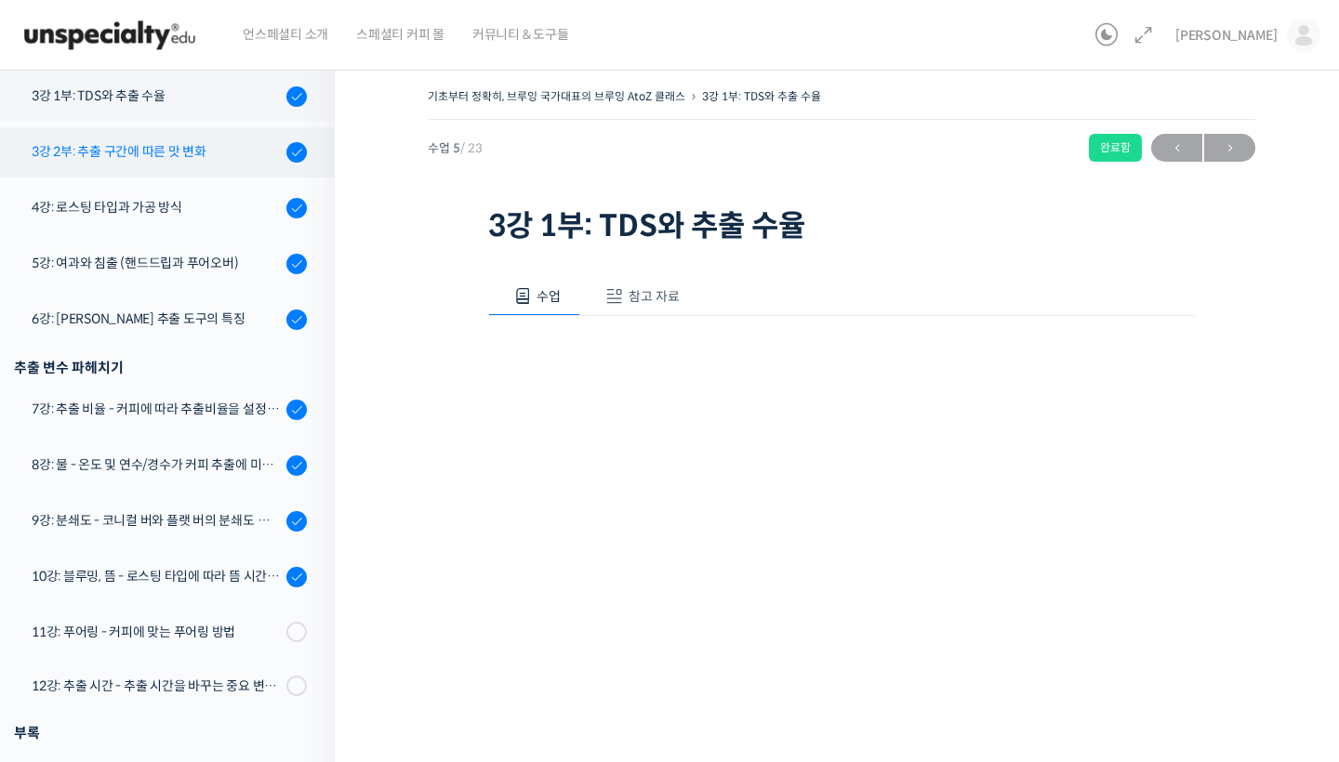
click at [188, 152] on div "3강 2부: 추출 구간에 따른 맛 변화" at bounding box center [156, 151] width 249 height 20
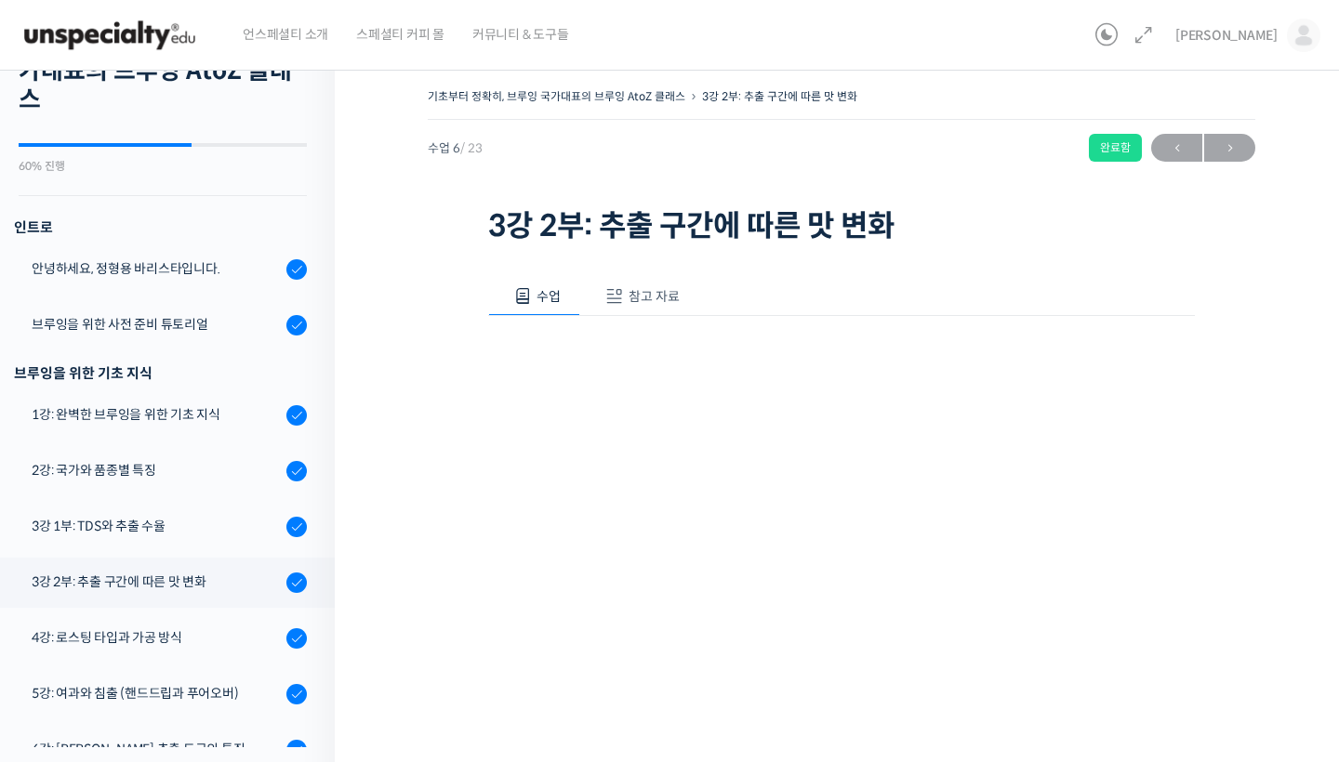
scroll to position [100, 0]
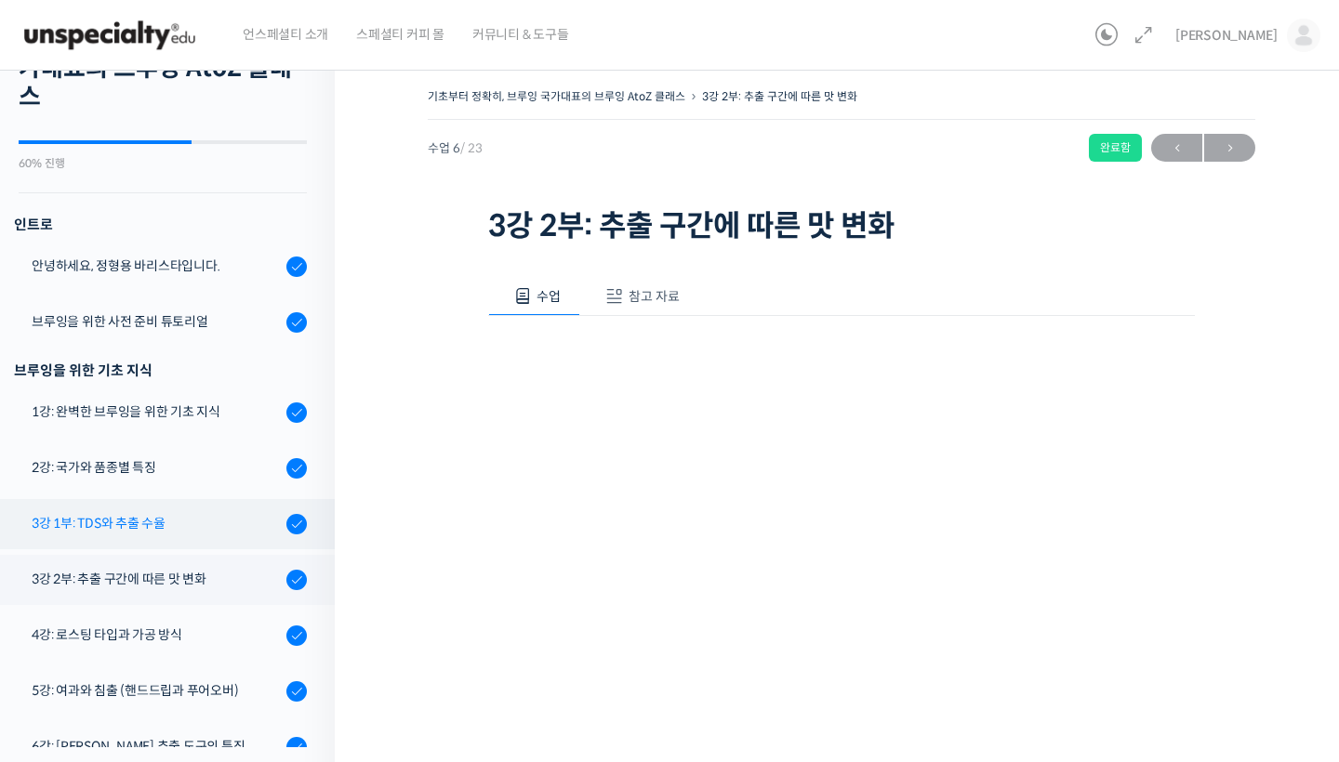
click at [232, 512] on link "3강 1부: TDS와 추출 수율" at bounding box center [163, 524] width 344 height 50
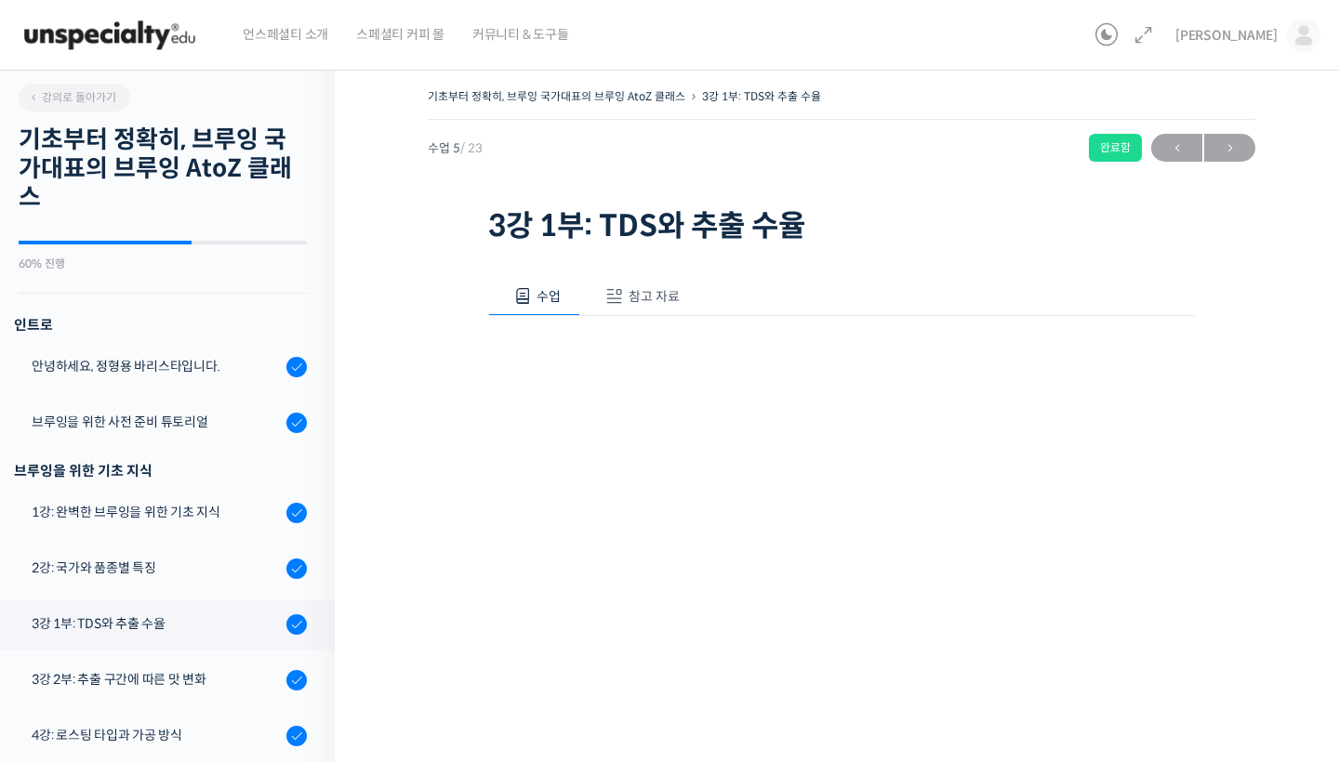
scroll to position [528, 0]
